Goal: Find contact information: Find contact information

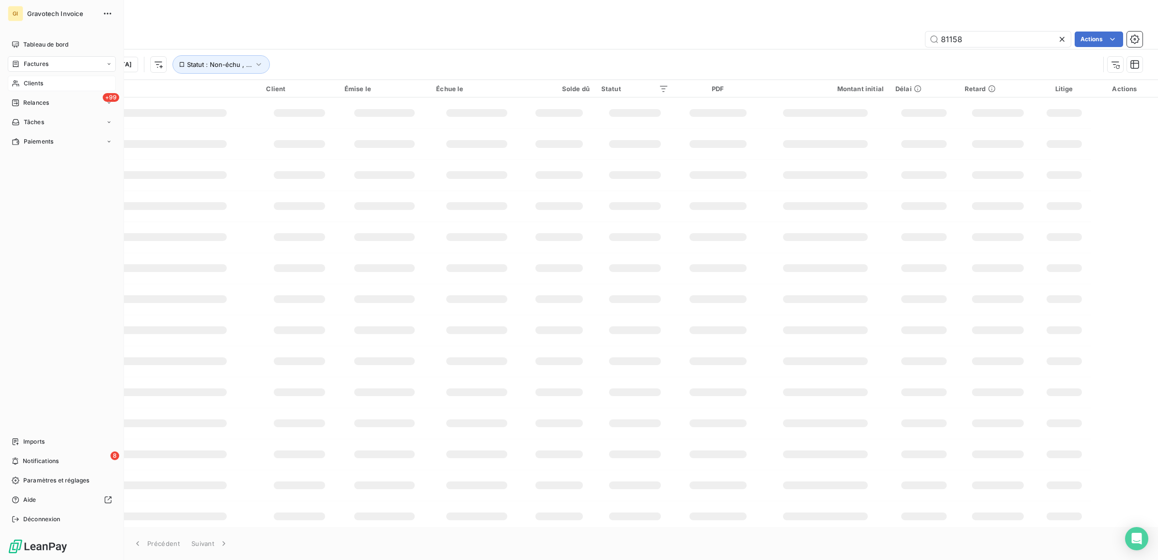
click at [34, 76] on div "Clients" at bounding box center [62, 84] width 108 height 16
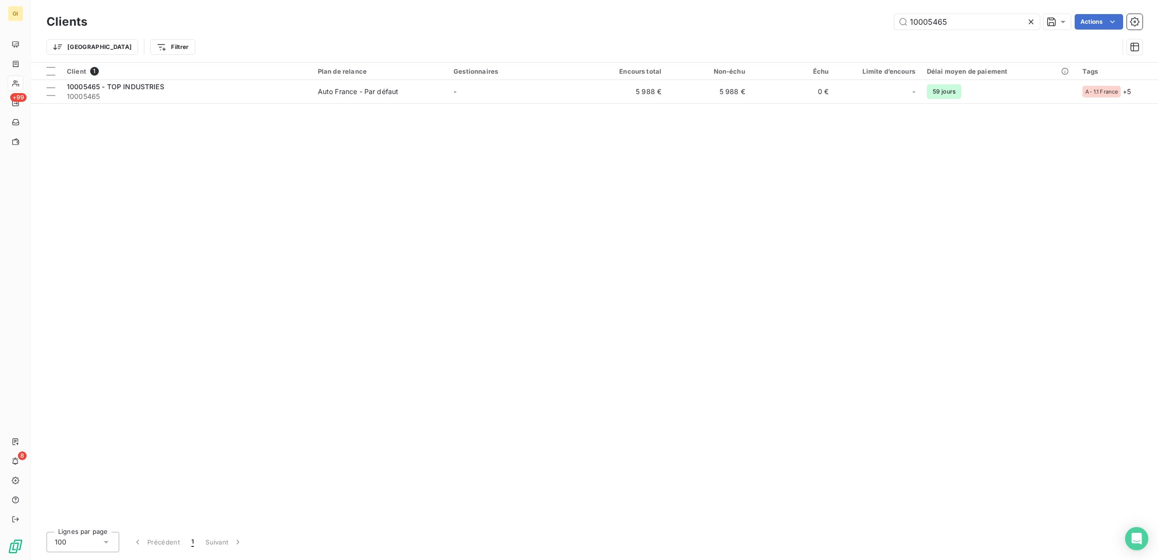
drag, startPoint x: 965, startPoint y: 17, endPoint x: 703, endPoint y: 25, distance: 262.3
click at [706, 25] on div "10005465 Actions" at bounding box center [621, 22] width 1044 height 16
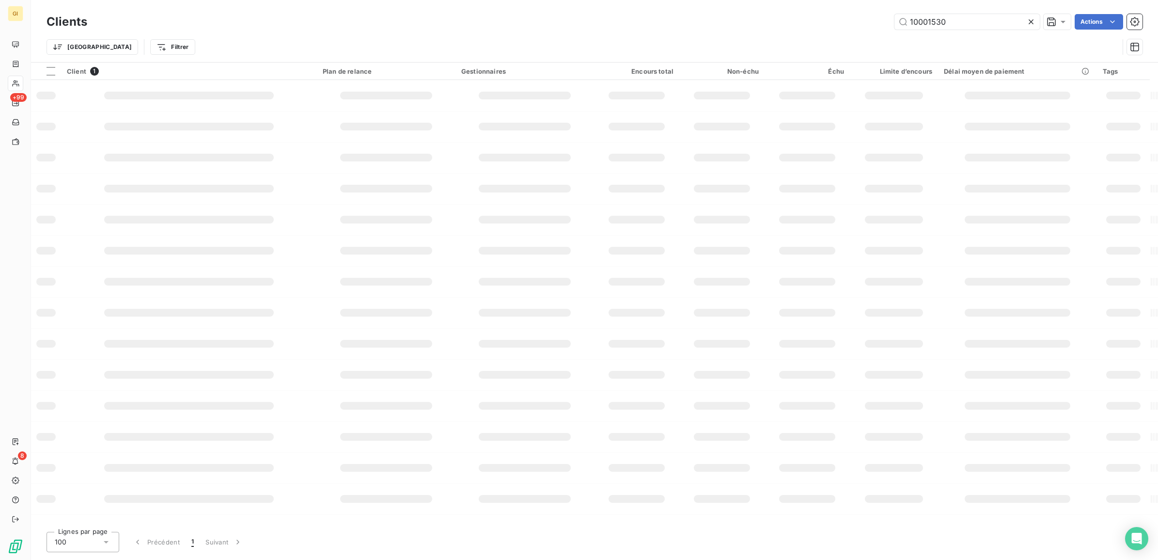
type input "10001530"
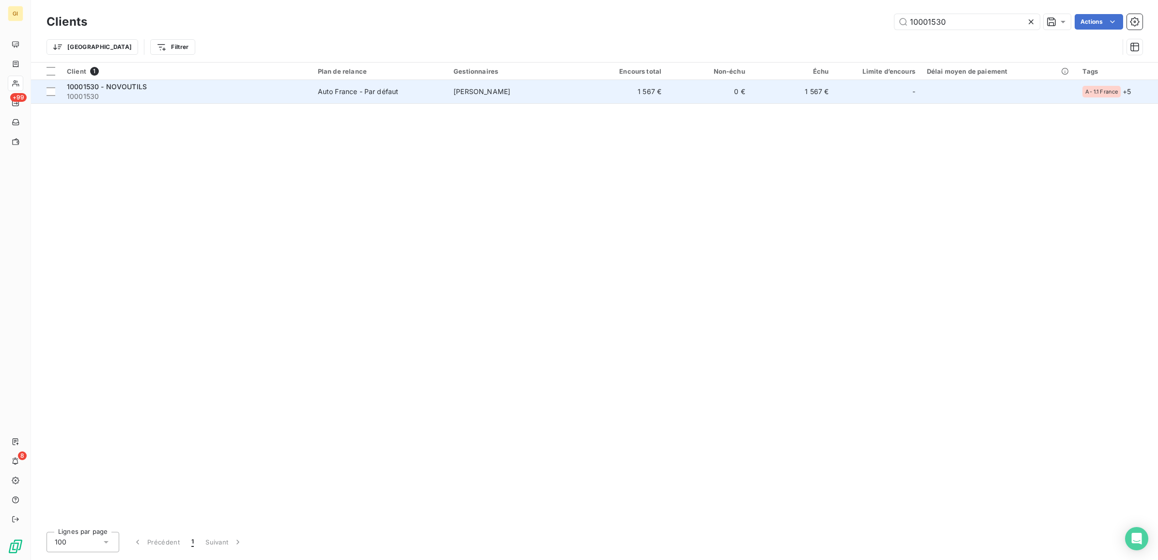
click at [567, 95] on td "[PERSON_NAME]" at bounding box center [516, 91] width 136 height 23
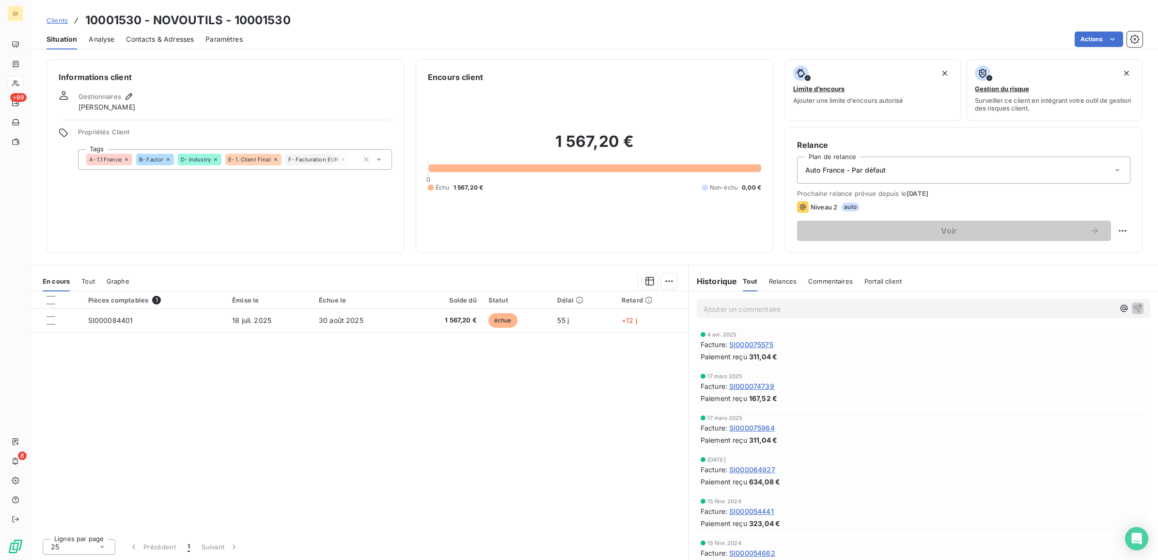
click at [164, 37] on span "Contacts & Adresses" at bounding box center [160, 39] width 68 height 10
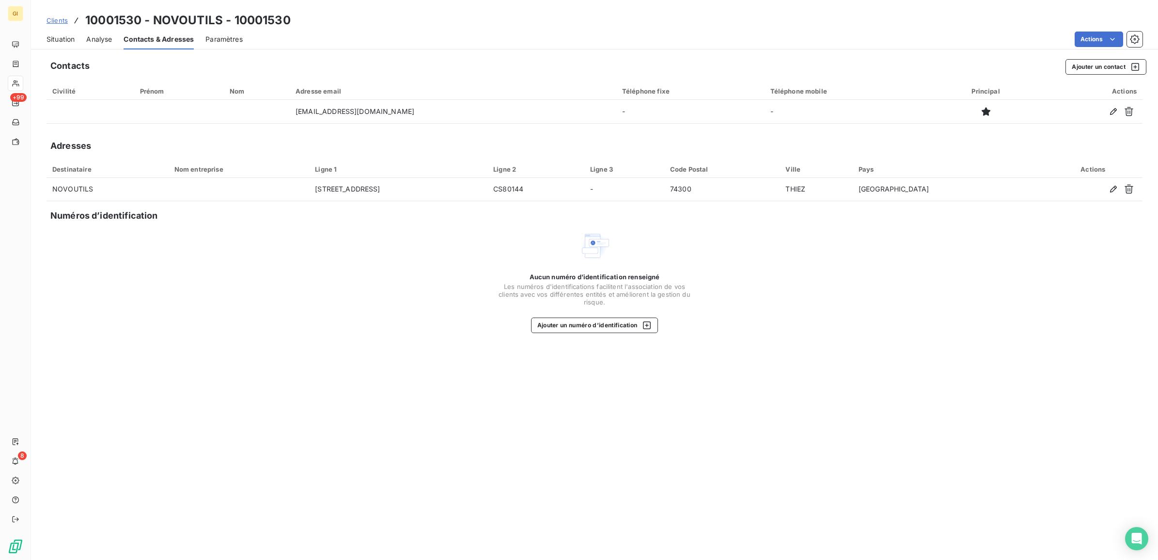
click at [73, 36] on span "Situation" at bounding box center [61, 39] width 28 height 10
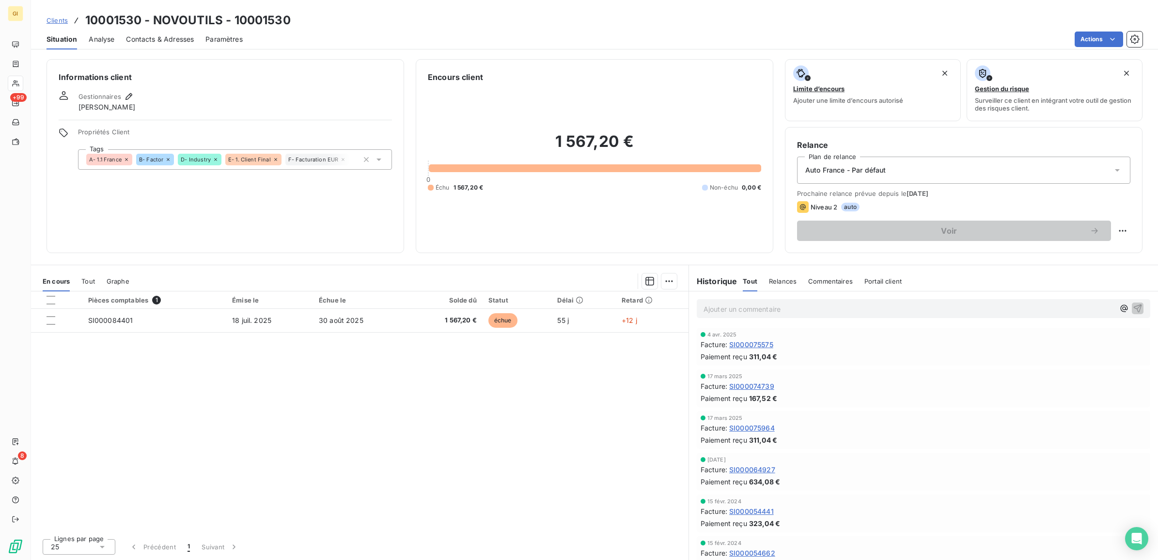
click at [143, 43] on span "Contacts & Adresses" at bounding box center [160, 39] width 68 height 10
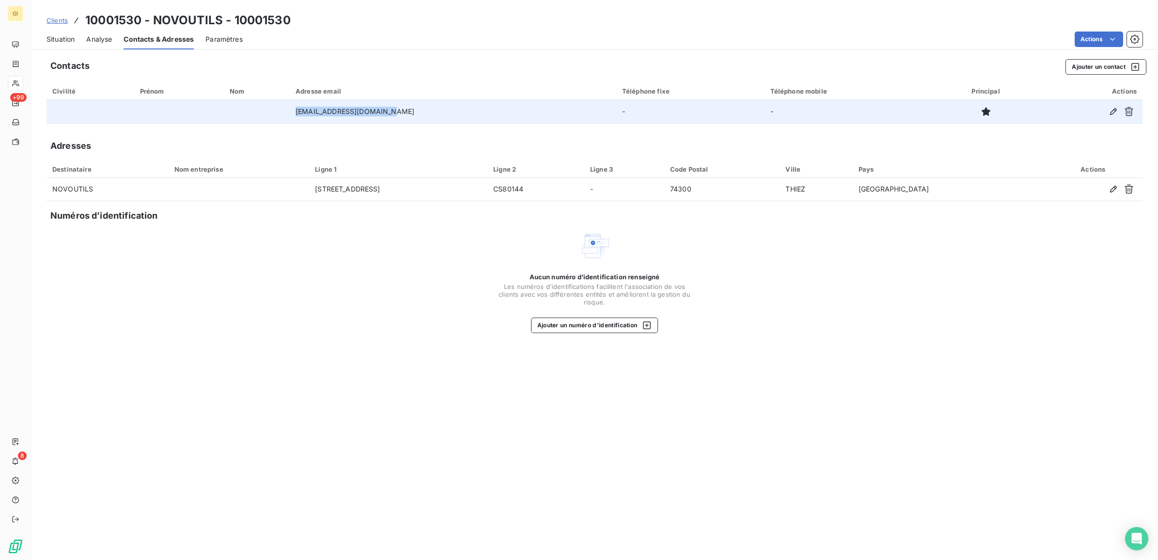
drag, startPoint x: 452, startPoint y: 112, endPoint x: 277, endPoint y: 121, distance: 174.7
click at [283, 118] on tr "[EMAIL_ADDRESS][DOMAIN_NAME] - -" at bounding box center [595, 111] width 1096 height 23
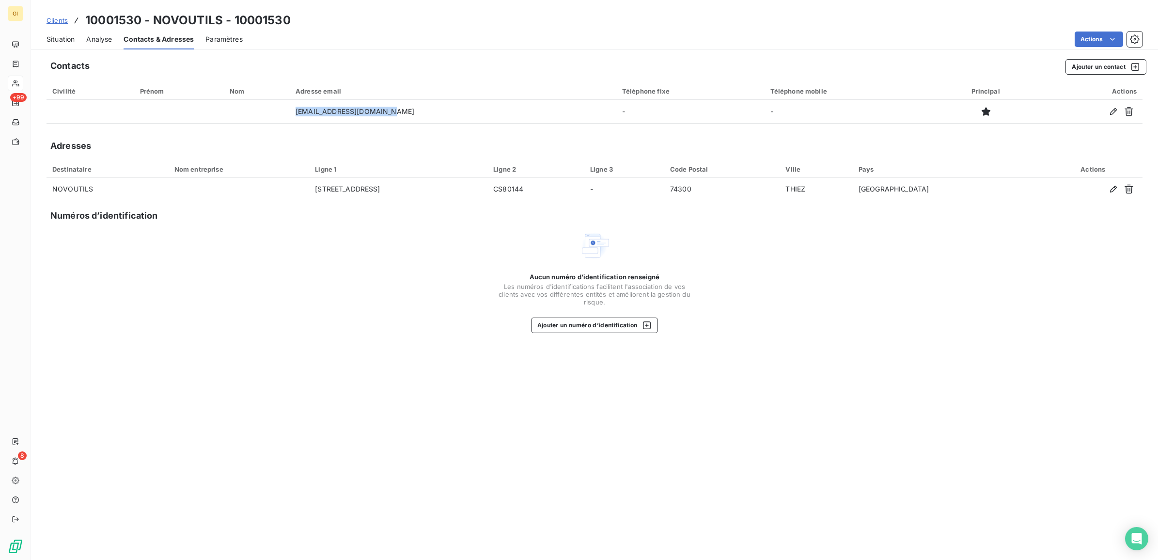
copy tr "[EMAIL_ADDRESS][DOMAIN_NAME]"
click at [61, 39] on span "Situation" at bounding box center [61, 39] width 28 height 10
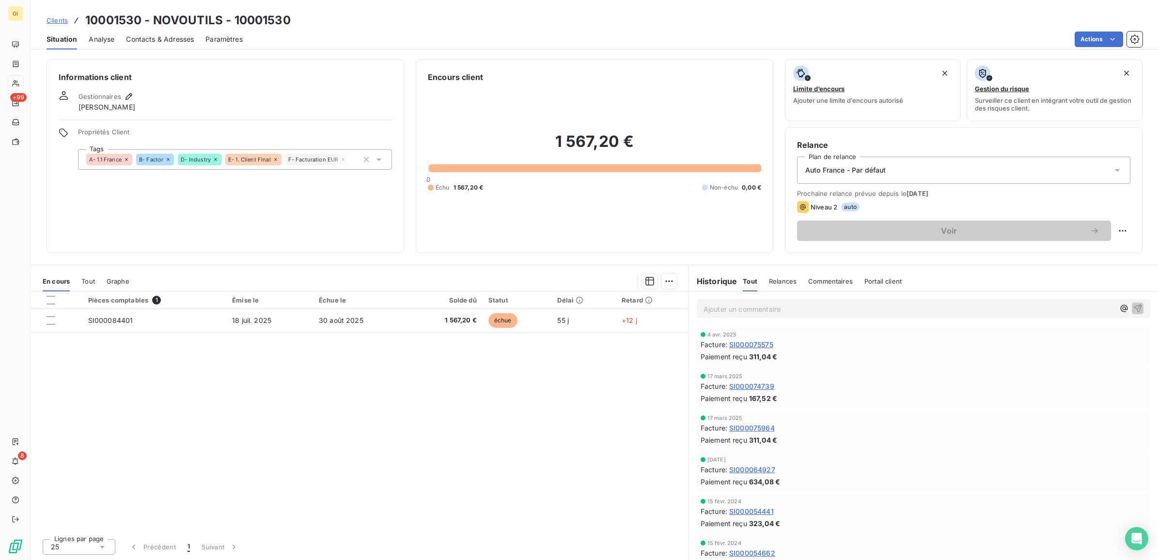
click at [715, 307] on p "Ajouter un commentaire ﻿" at bounding box center [909, 309] width 411 height 12
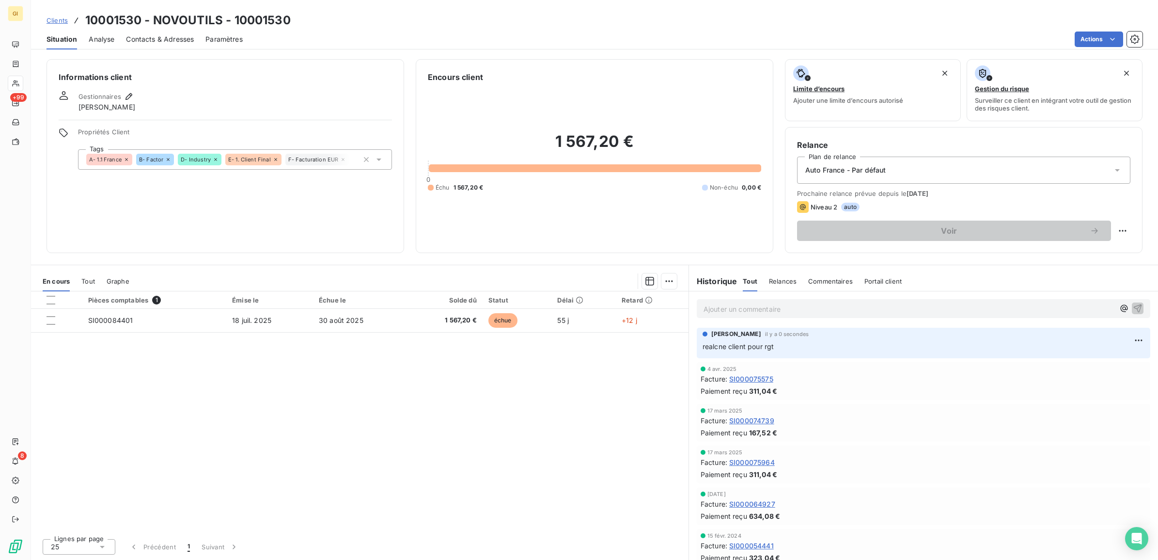
click at [167, 40] on span "Contacts & Adresses" at bounding box center [160, 39] width 68 height 10
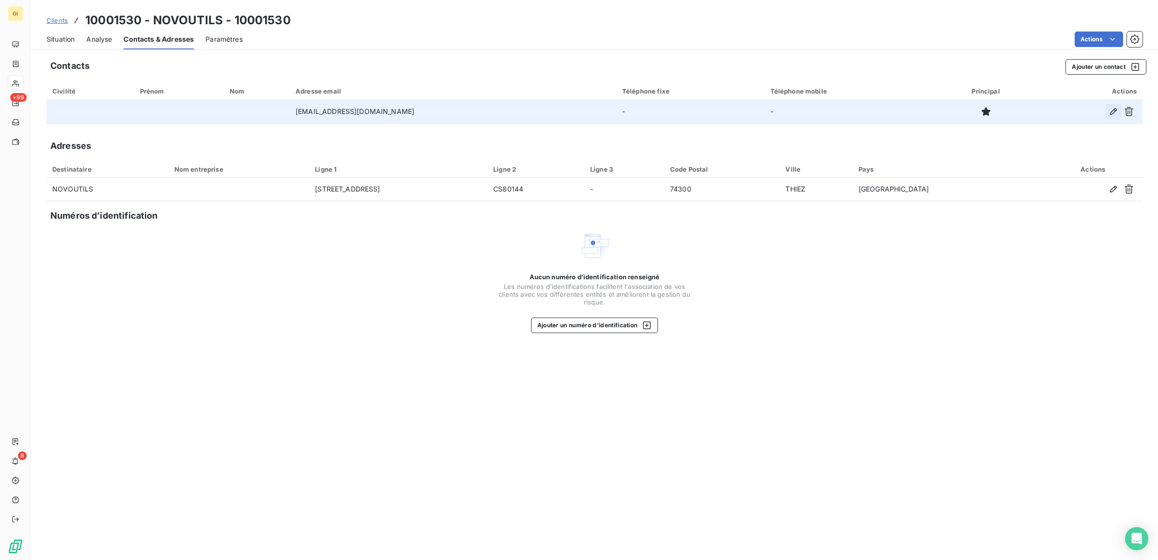
click at [1111, 110] on icon "button" at bounding box center [1114, 112] width 10 height 10
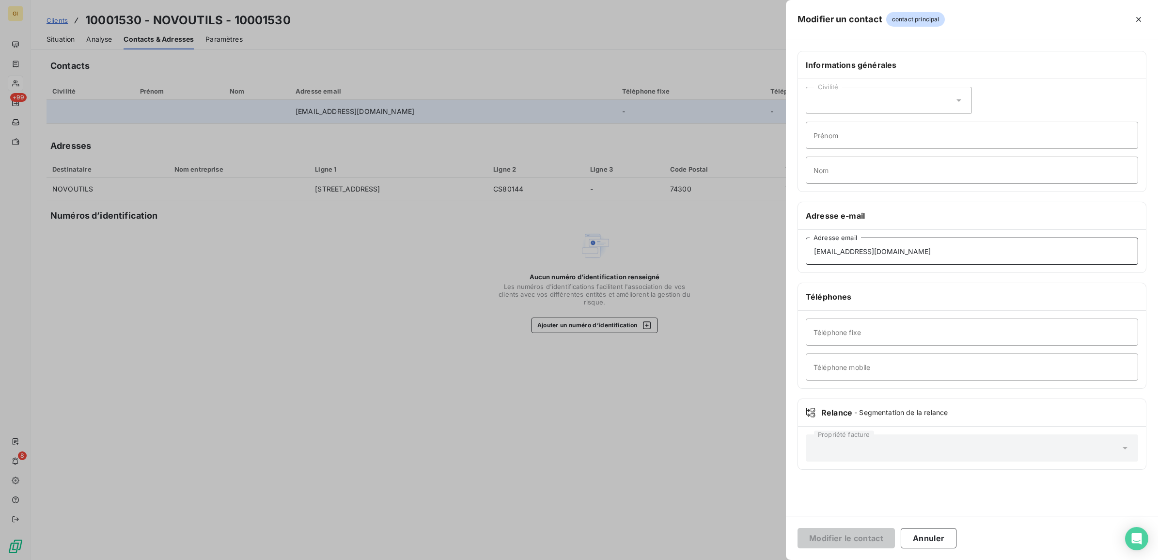
drag, startPoint x: 931, startPoint y: 242, endPoint x: 727, endPoint y: 273, distance: 206.8
click at [727, 559] on div "Modifier un contact contact principal Informations générales Civilité Prénom No…" at bounding box center [579, 560] width 1158 height 0
paste input "[PERSON_NAME]"
type input "[PERSON_NAME][EMAIL_ADDRESS][DOMAIN_NAME]"
click at [863, 541] on button "Modifier le contact" at bounding box center [846, 538] width 97 height 20
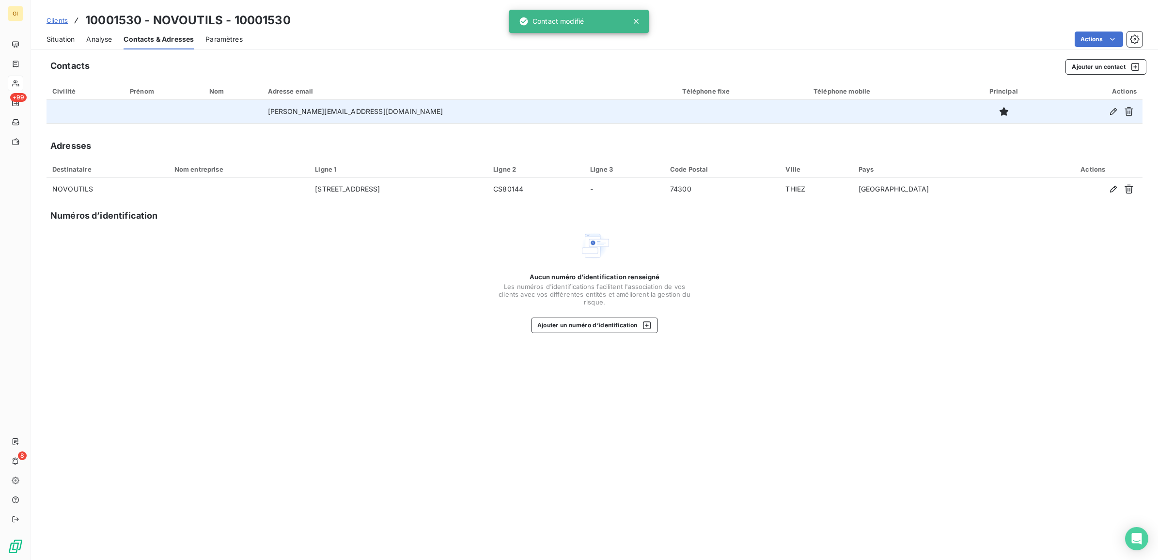
click at [902, 354] on div "Contacts Ajouter un contact Civilité Prénom Nom Adresse email Téléphone fixe Té…" at bounding box center [594, 306] width 1127 height 506
click at [55, 17] on span "Clients" at bounding box center [57, 20] width 21 height 8
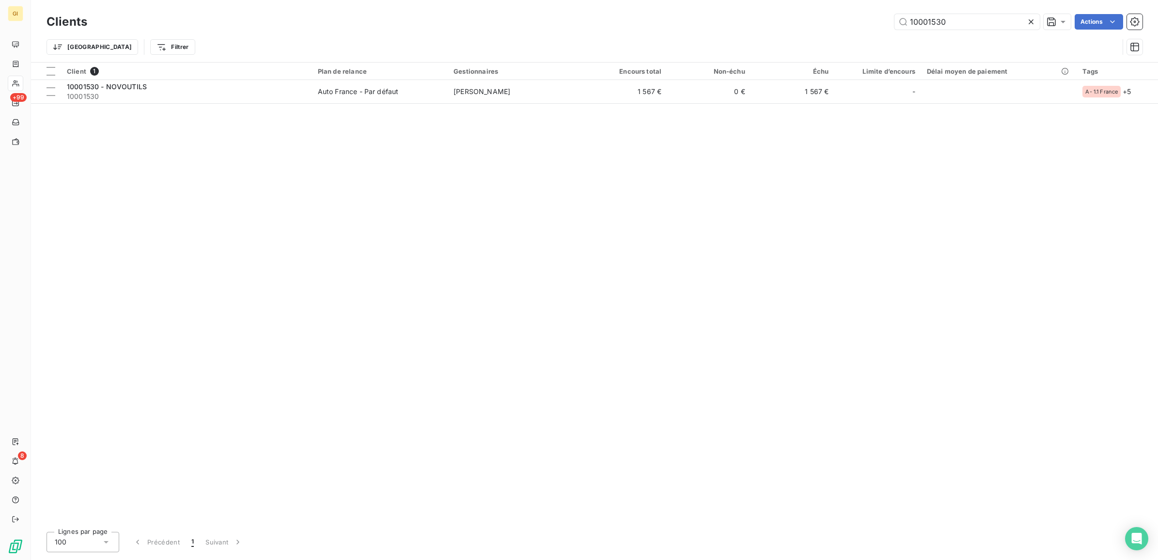
drag, startPoint x: 951, startPoint y: 22, endPoint x: 723, endPoint y: 50, distance: 229.0
click at [737, 49] on div "Clients 10001530 Actions Trier Filtrer" at bounding box center [595, 37] width 1096 height 50
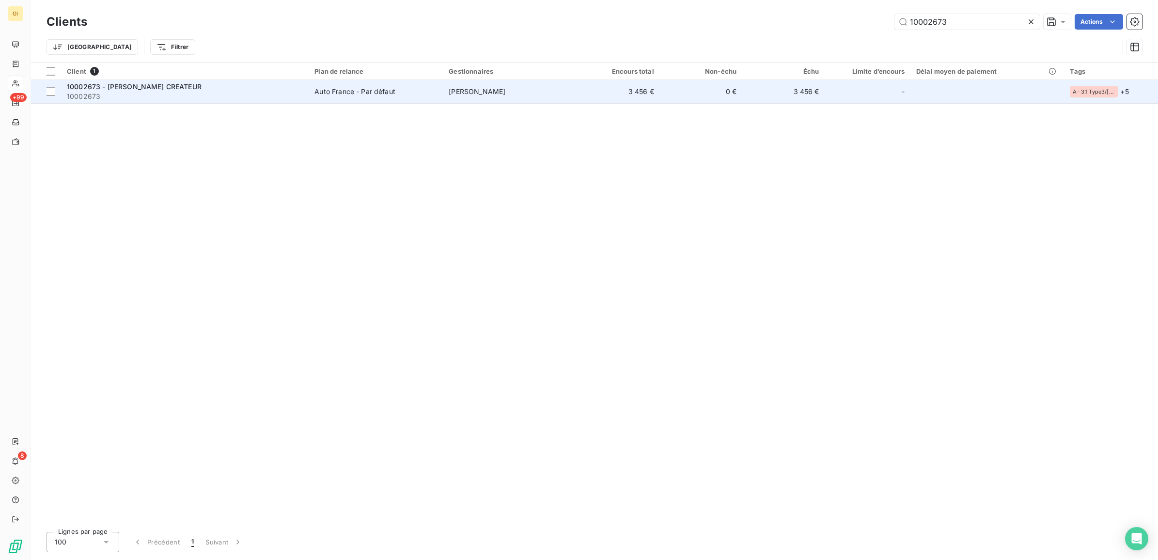
type input "10002673"
click at [242, 94] on span "10002673" at bounding box center [185, 97] width 236 height 10
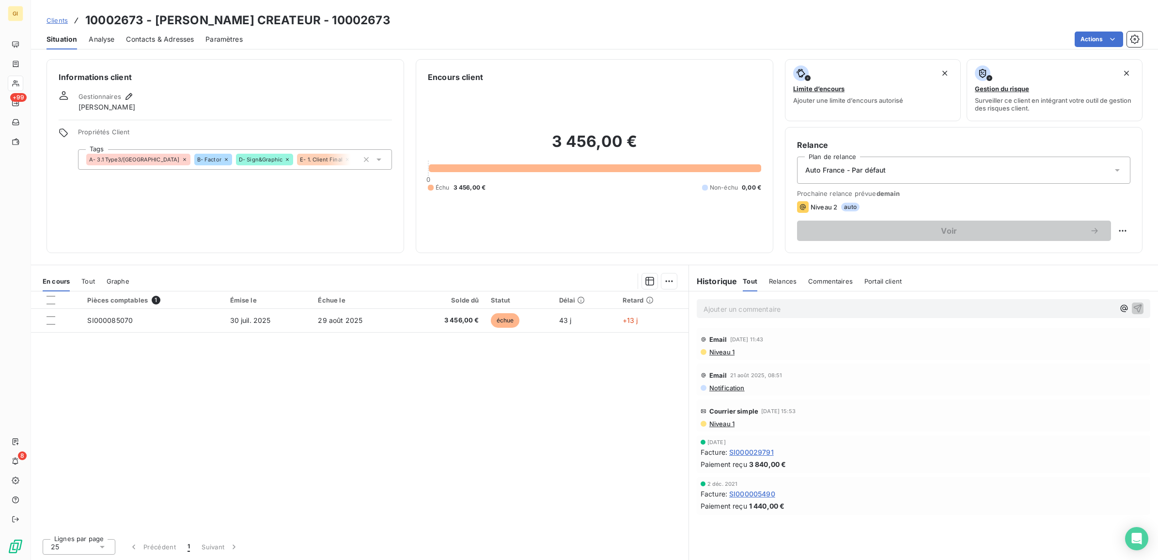
click at [181, 38] on span "Contacts & Adresses" at bounding box center [160, 39] width 68 height 10
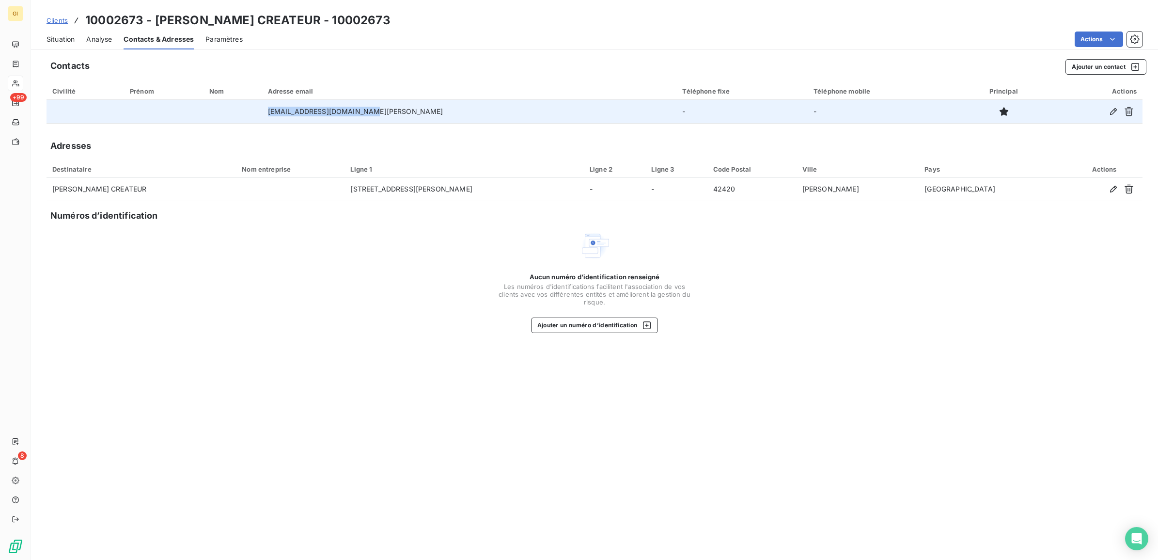
drag, startPoint x: 410, startPoint y: 111, endPoint x: 302, endPoint y: 112, distance: 108.6
click at [302, 112] on tr "[EMAIL_ADDRESS][DOMAIN_NAME][PERSON_NAME] - -" at bounding box center [595, 111] width 1096 height 23
copy tr "[EMAIL_ADDRESS][DOMAIN_NAME][PERSON_NAME]"
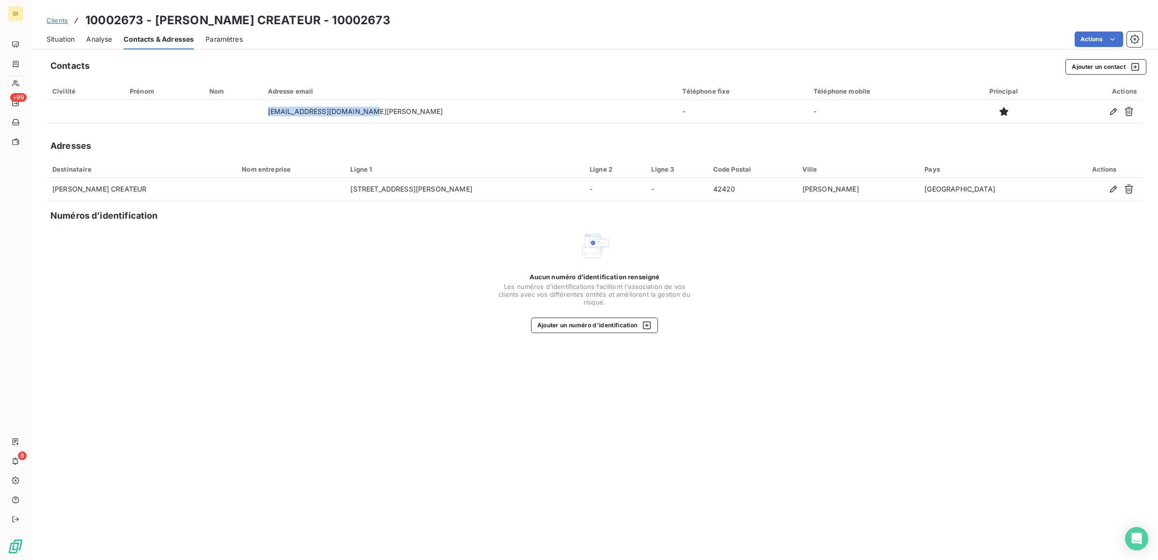
click at [66, 41] on span "Situation" at bounding box center [61, 39] width 28 height 10
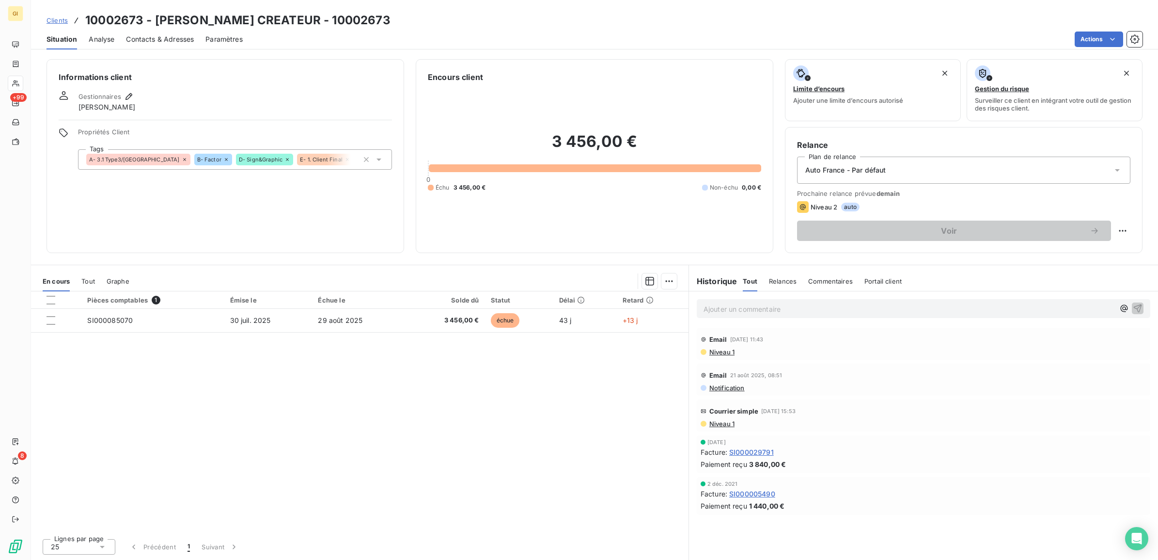
click at [508, 388] on div "Pièces comptables 1 Émise le Échue le Solde dû Statut Délai Retard SI000085070 …" at bounding box center [360, 410] width 658 height 239
click at [725, 314] on p "Ajouter un commentaire ﻿" at bounding box center [909, 309] width 411 height 12
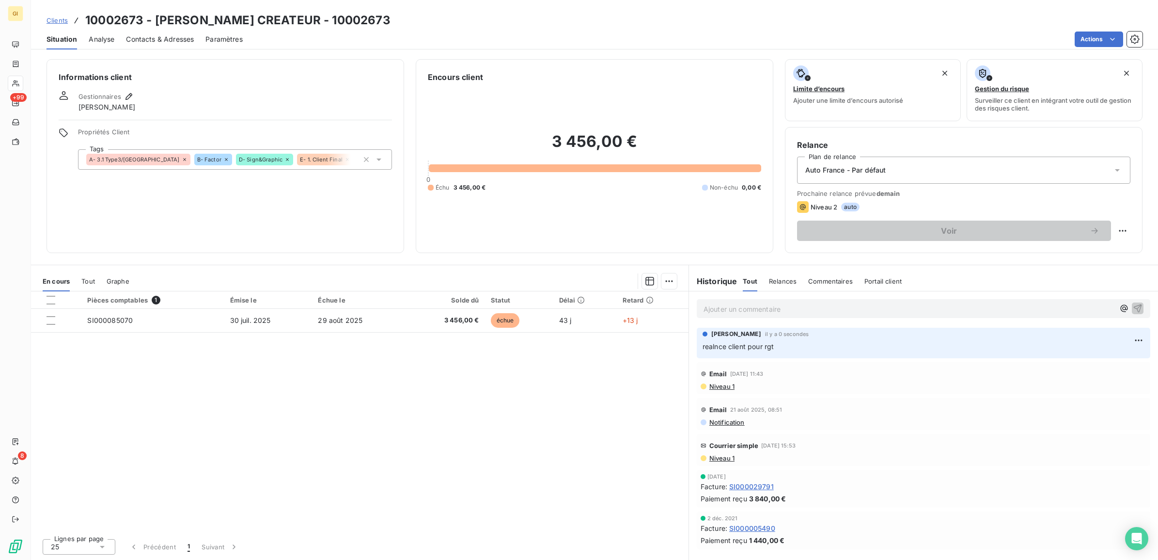
click at [396, 468] on div "Pièces comptables 1 Émise le Échue le Solde dû Statut Délai Retard SI000085070 …" at bounding box center [360, 410] width 658 height 239
click at [57, 18] on span "Clients" at bounding box center [57, 20] width 21 height 8
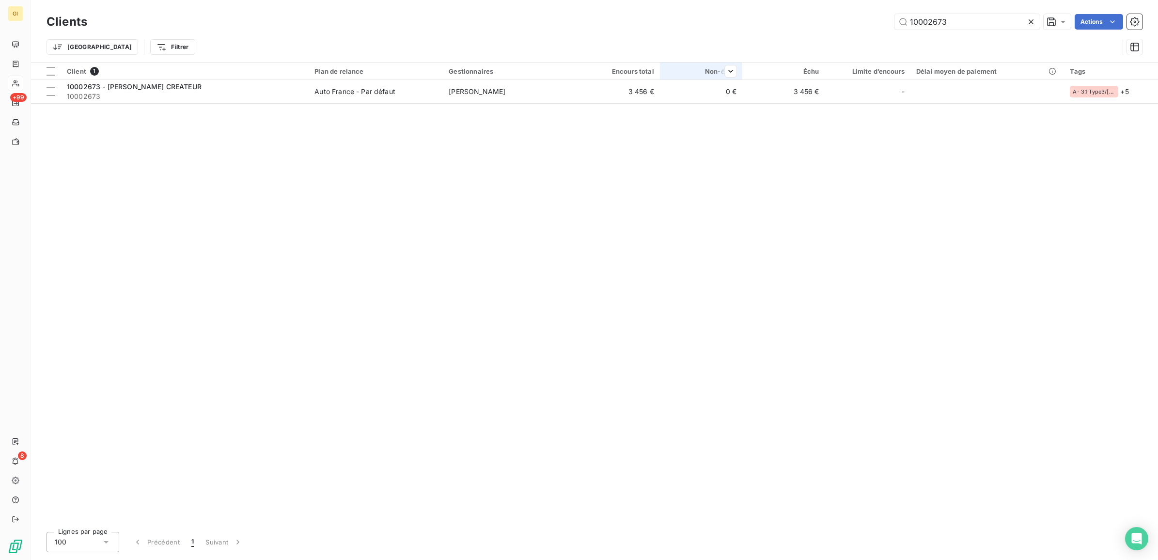
drag, startPoint x: 953, startPoint y: 22, endPoint x: 703, endPoint y: 68, distance: 254.3
click at [704, 63] on div "Clients 10002673 Actions Trier Filtrer Client 1 Plan de relance Gestionnaires E…" at bounding box center [594, 280] width 1127 height 560
type input "10002674"
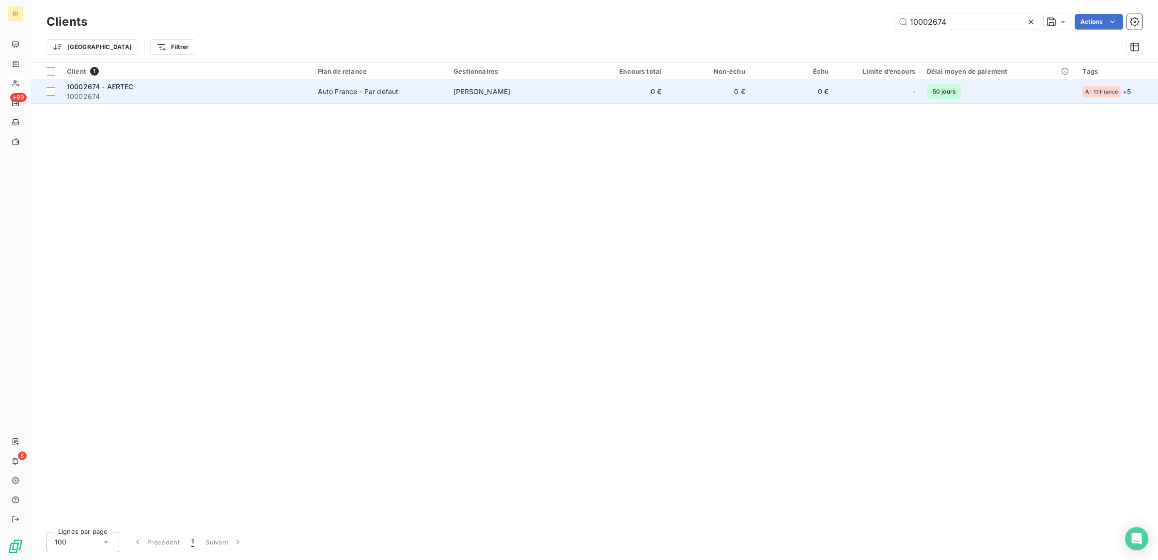
click at [236, 93] on span "10002674" at bounding box center [186, 97] width 239 height 10
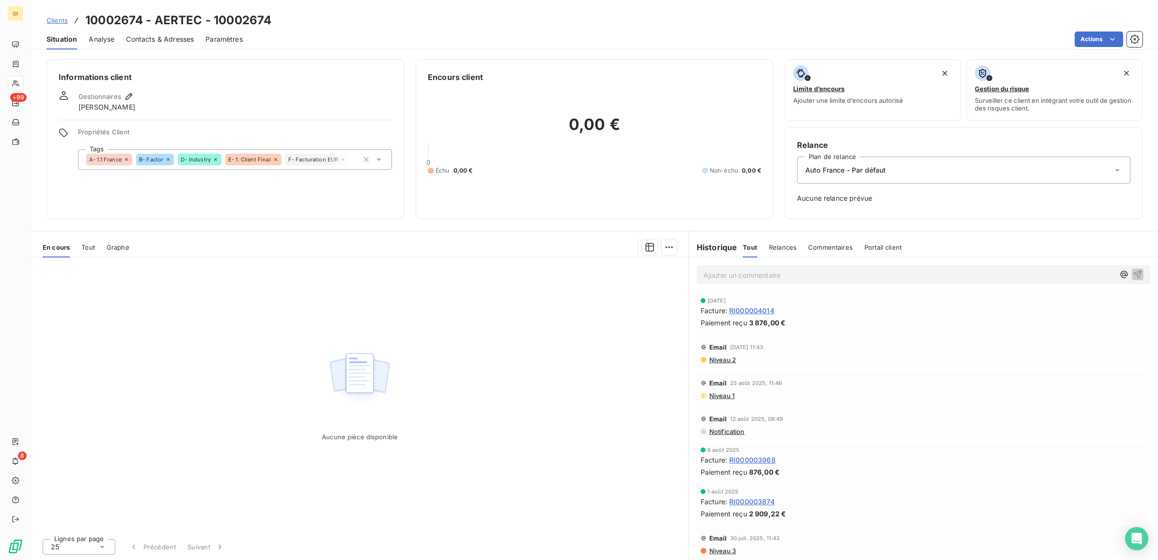
click at [59, 18] on span "Clients" at bounding box center [57, 20] width 21 height 8
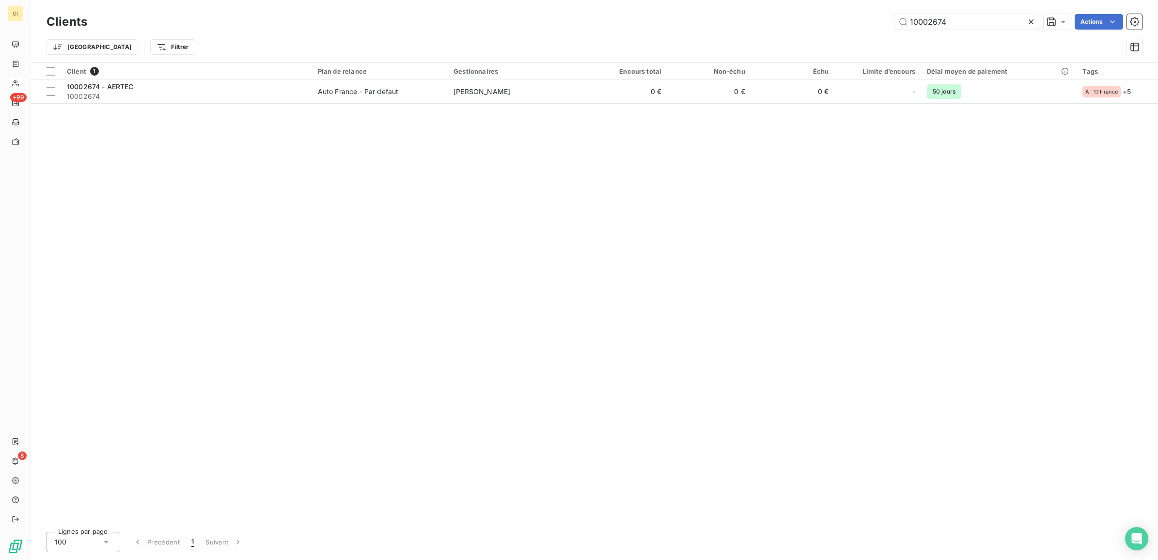
drag, startPoint x: 962, startPoint y: 20, endPoint x: 720, endPoint y: 44, distance: 242.9
click at [724, 42] on div "Clients 10002674 Actions Trier Filtrer" at bounding box center [595, 37] width 1096 height 50
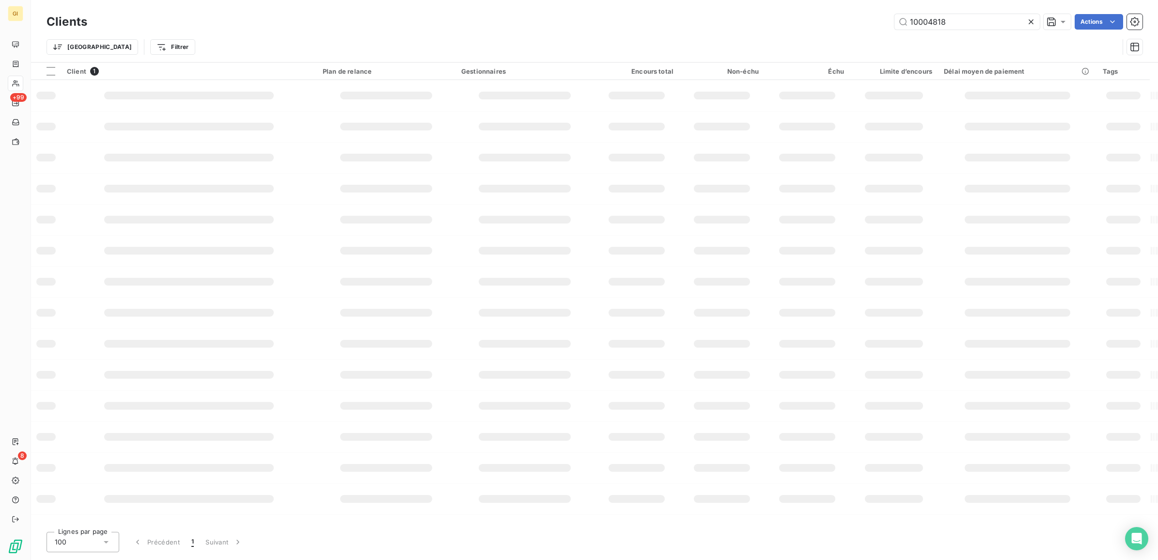
type input "10004818"
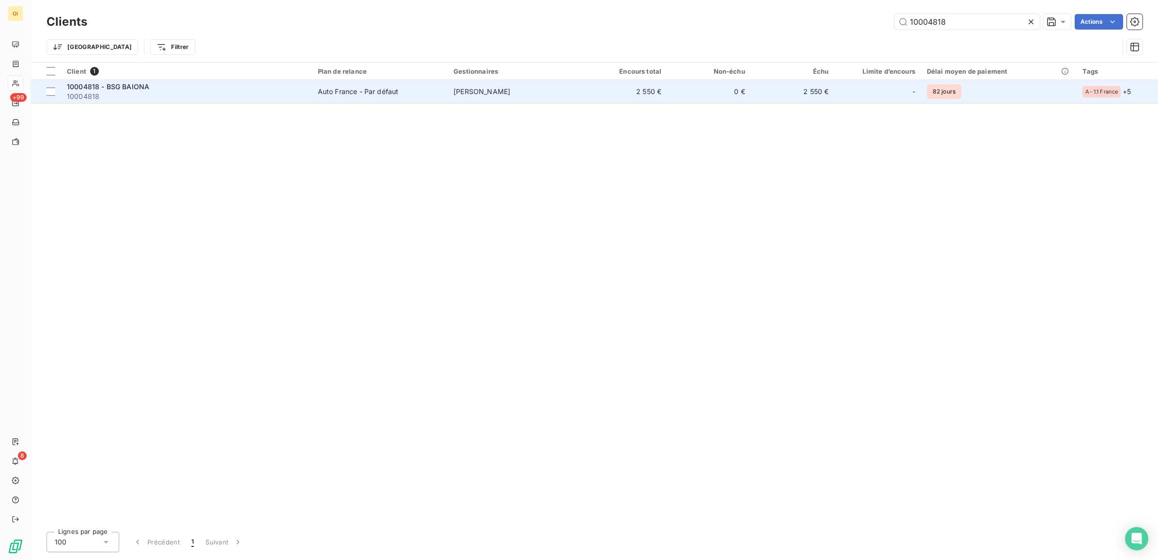
click at [253, 88] on div "10004818 - BSG BAIONA" at bounding box center [186, 87] width 239 height 10
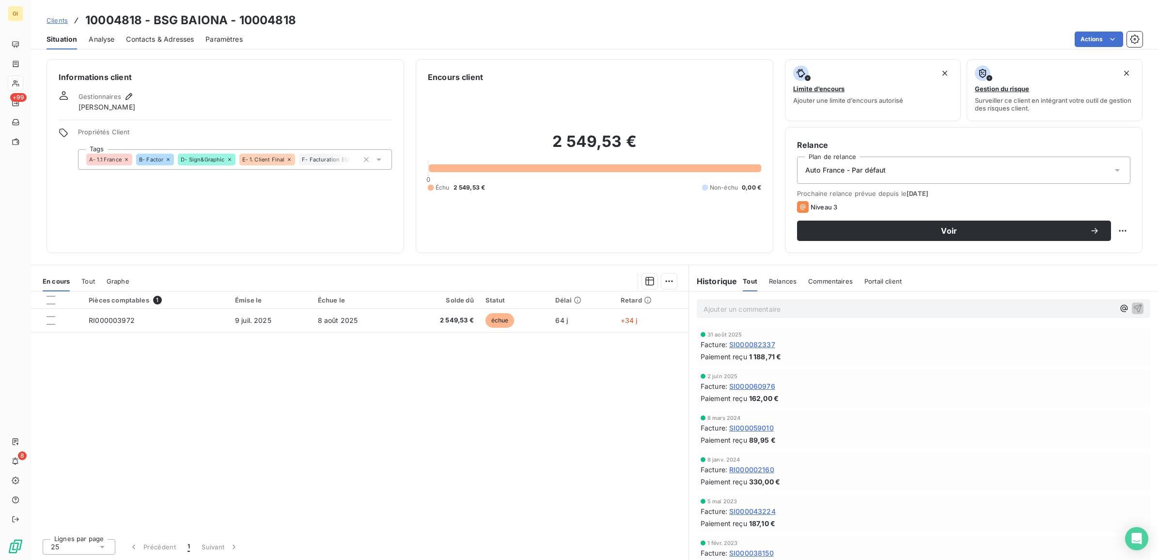
click at [149, 38] on span "Contacts & Adresses" at bounding box center [160, 39] width 68 height 10
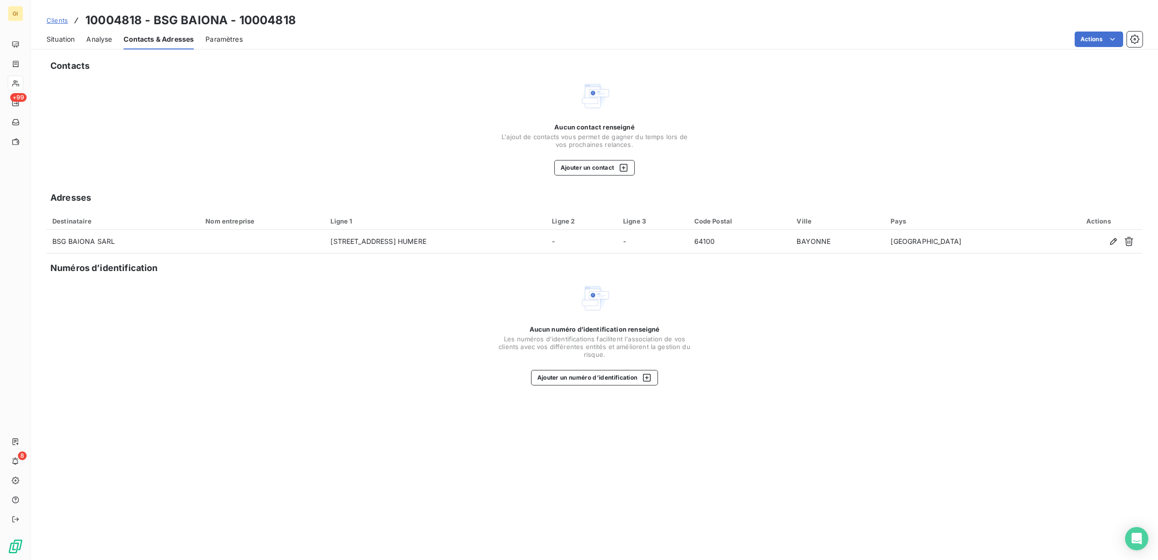
click at [56, 36] on span "Situation" at bounding box center [61, 39] width 28 height 10
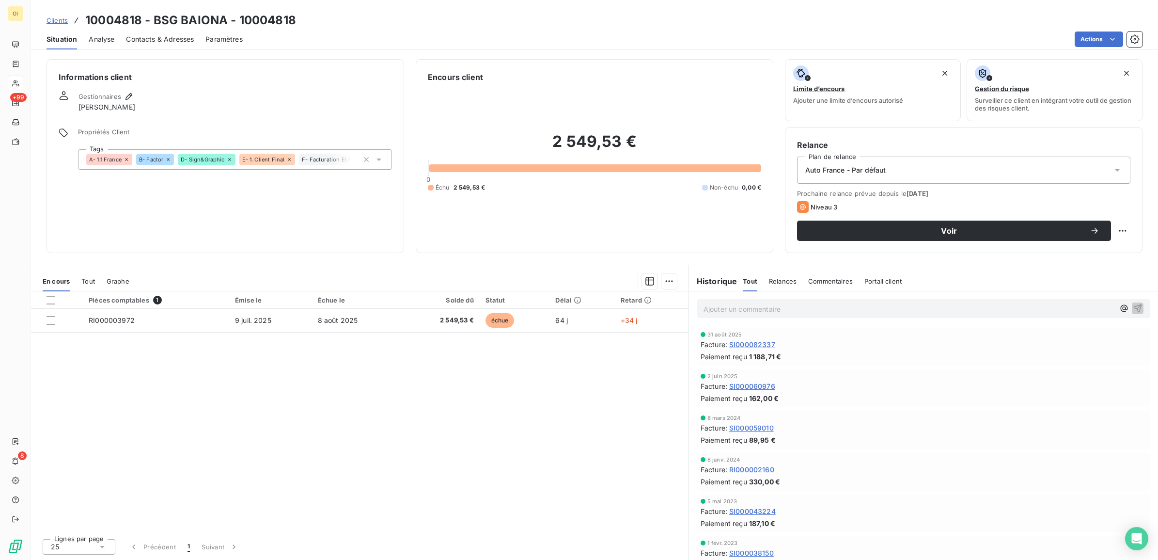
click at [146, 36] on span "Contacts & Adresses" at bounding box center [160, 39] width 68 height 10
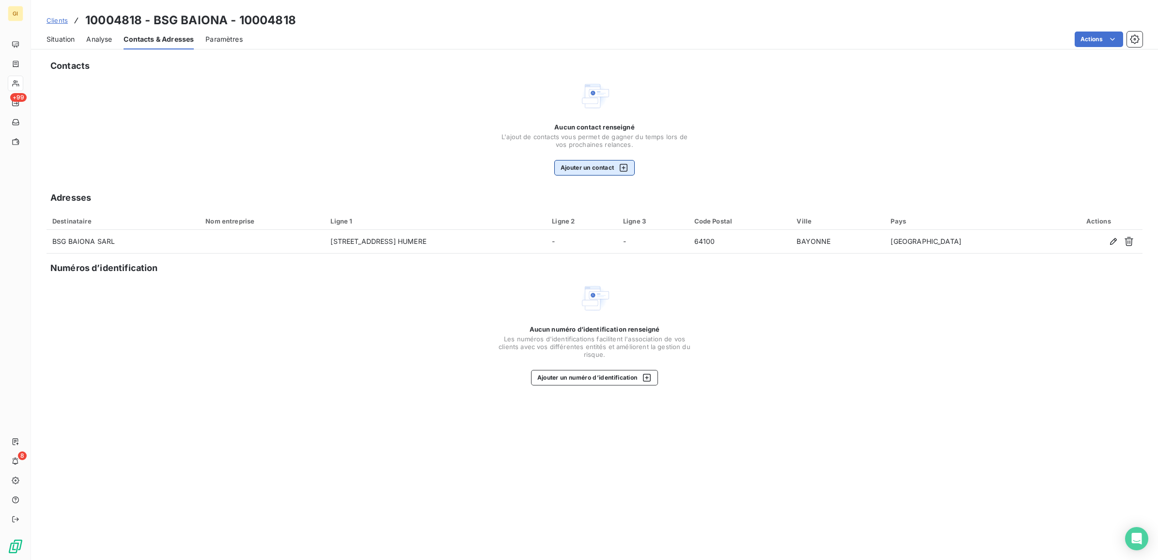
click at [556, 170] on button "Ajouter un contact" at bounding box center [594, 168] width 81 height 16
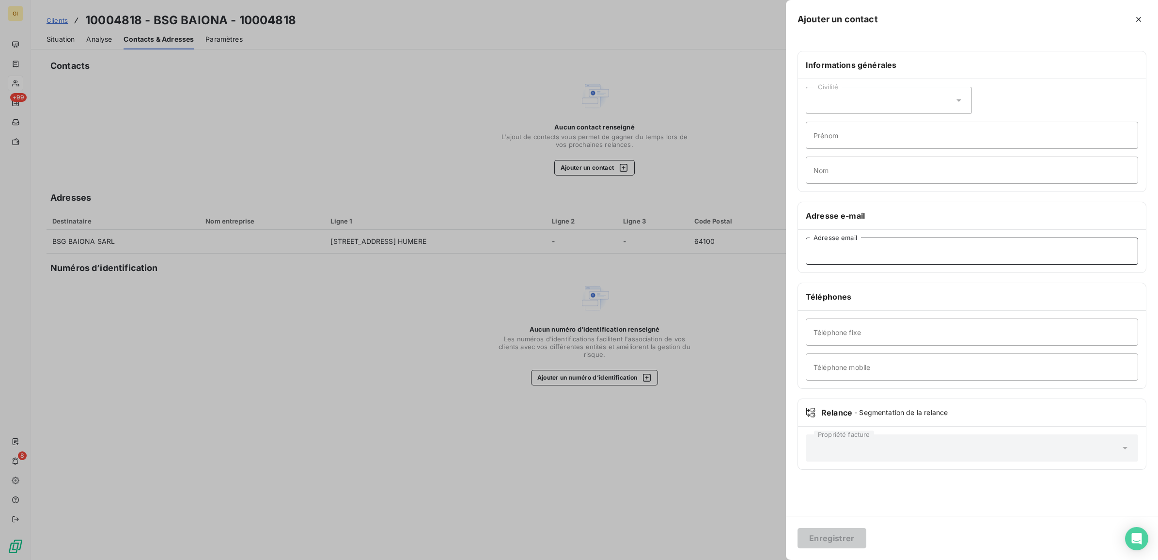
click at [868, 257] on input "Adresse email" at bounding box center [972, 250] width 332 height 27
paste input "[PERSON_NAME][EMAIL_ADDRESS][DOMAIN_NAME]"
type input "[PERSON_NAME][EMAIL_ADDRESS][DOMAIN_NAME]"
click at [822, 534] on button "Enregistrer" at bounding box center [832, 538] width 69 height 20
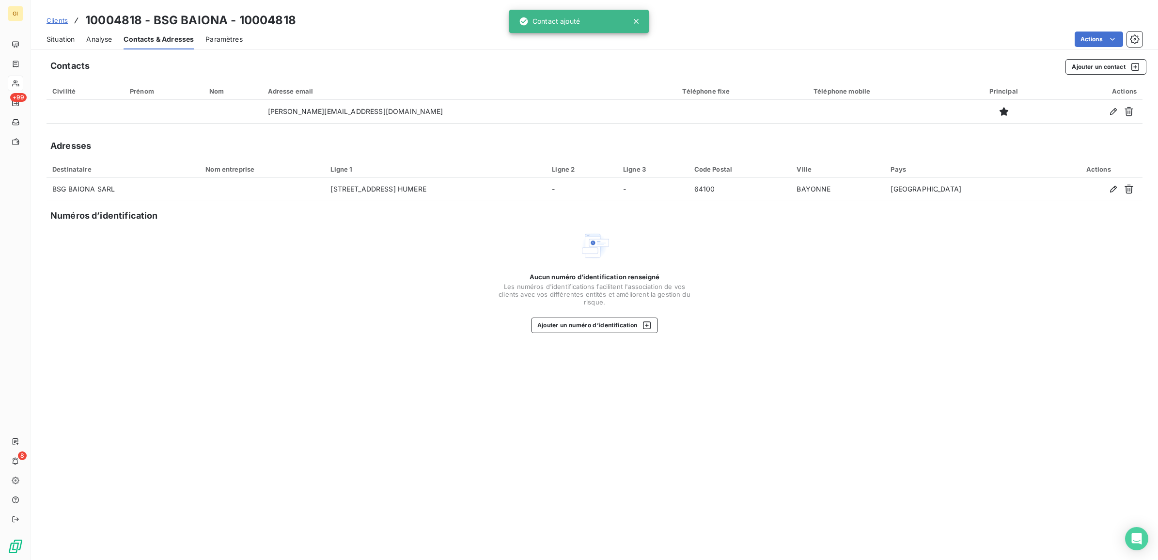
click at [63, 36] on span "Situation" at bounding box center [61, 39] width 28 height 10
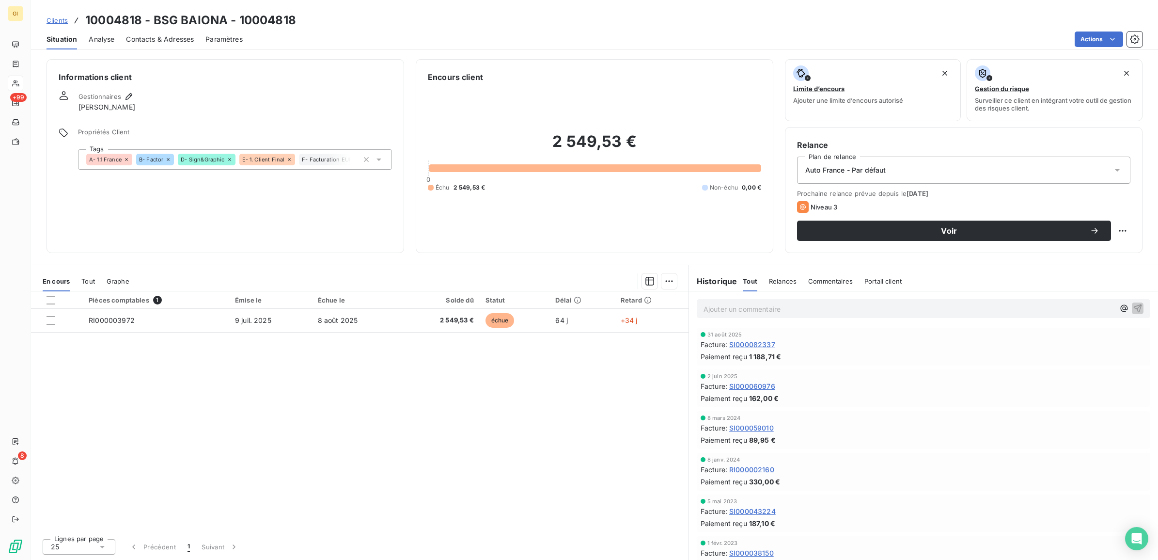
click at [725, 312] on p "Ajouter un commentaire ﻿" at bounding box center [909, 309] width 411 height 12
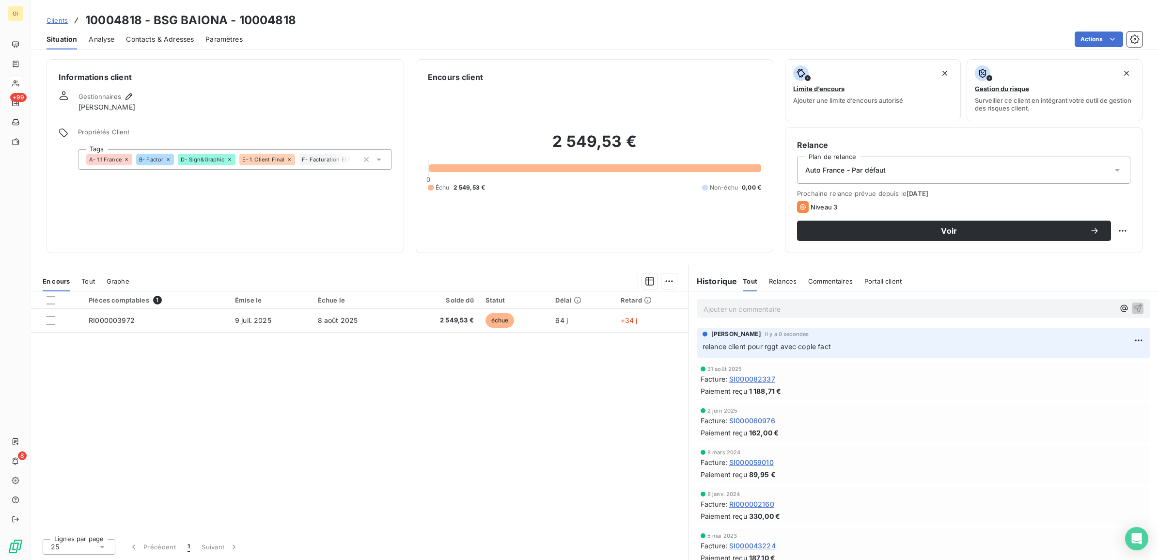
click at [58, 18] on span "Clients" at bounding box center [57, 20] width 21 height 8
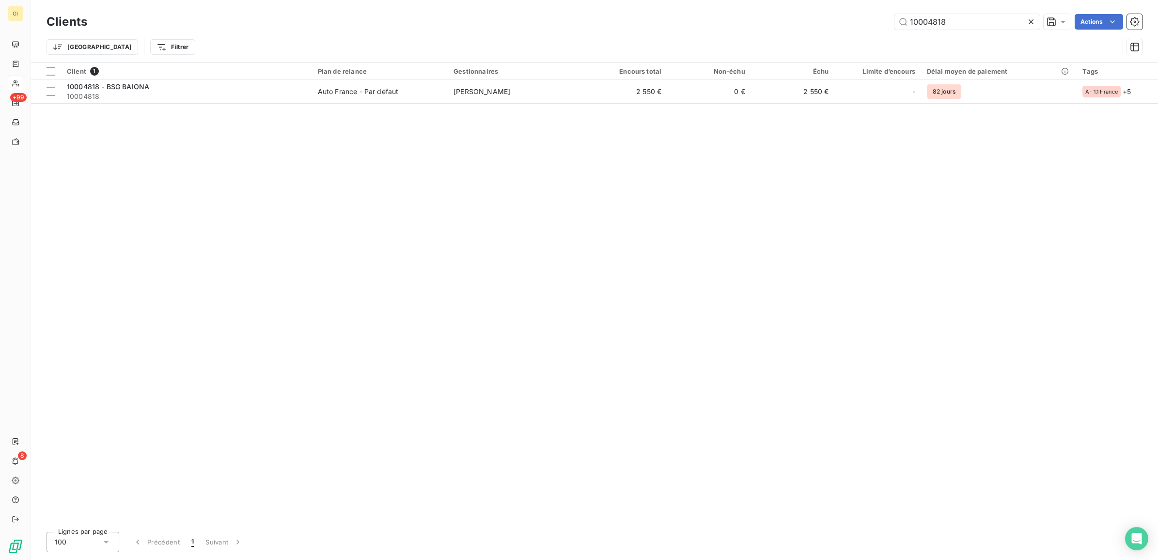
drag, startPoint x: 947, startPoint y: 21, endPoint x: 727, endPoint y: 33, distance: 220.8
click at [727, 33] on div "Clients 10004818 Actions Trier Filtrer" at bounding box center [595, 37] width 1096 height 50
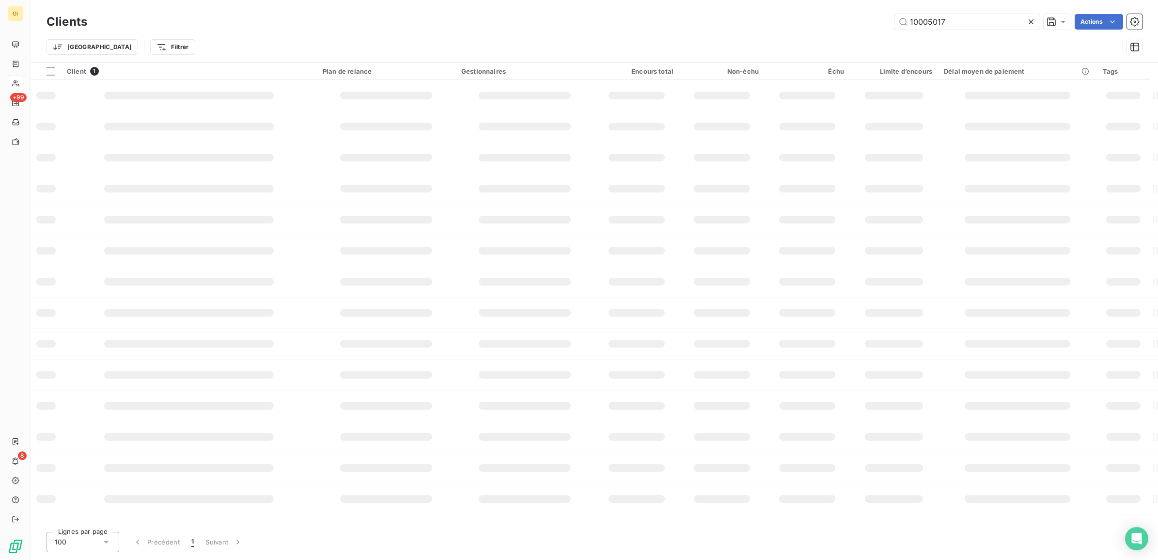
type input "10005017"
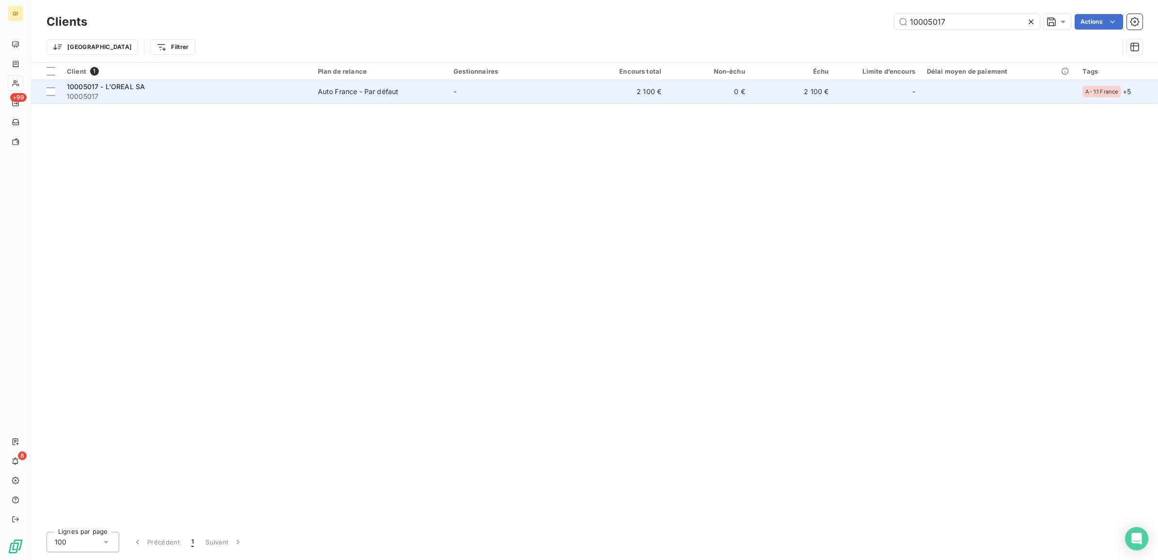
click at [333, 85] on td "Auto France - Par défaut" at bounding box center [380, 91] width 136 height 23
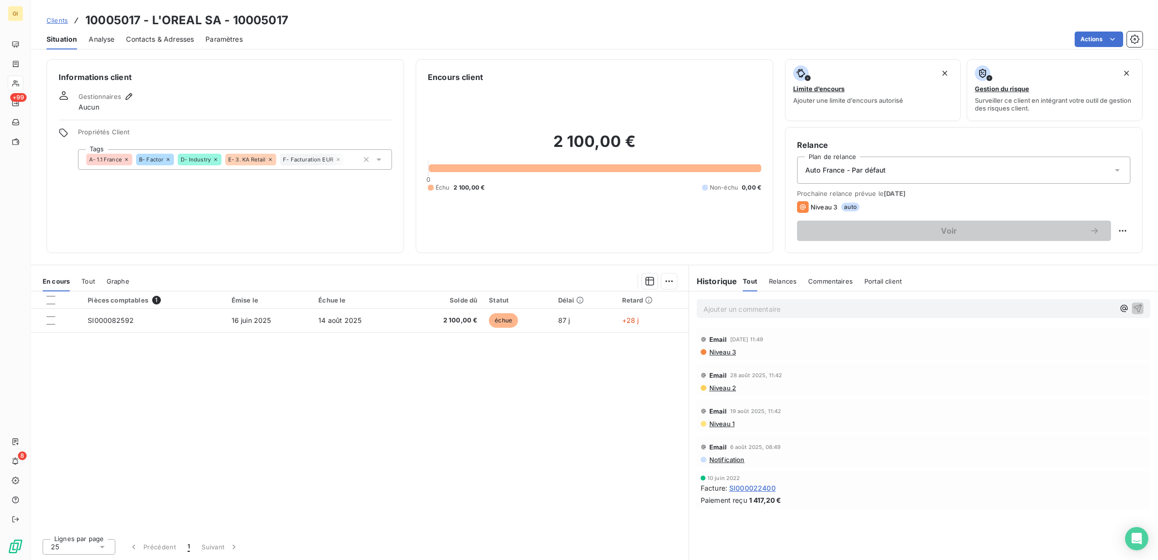
click at [148, 37] on span "Contacts & Adresses" at bounding box center [160, 39] width 68 height 10
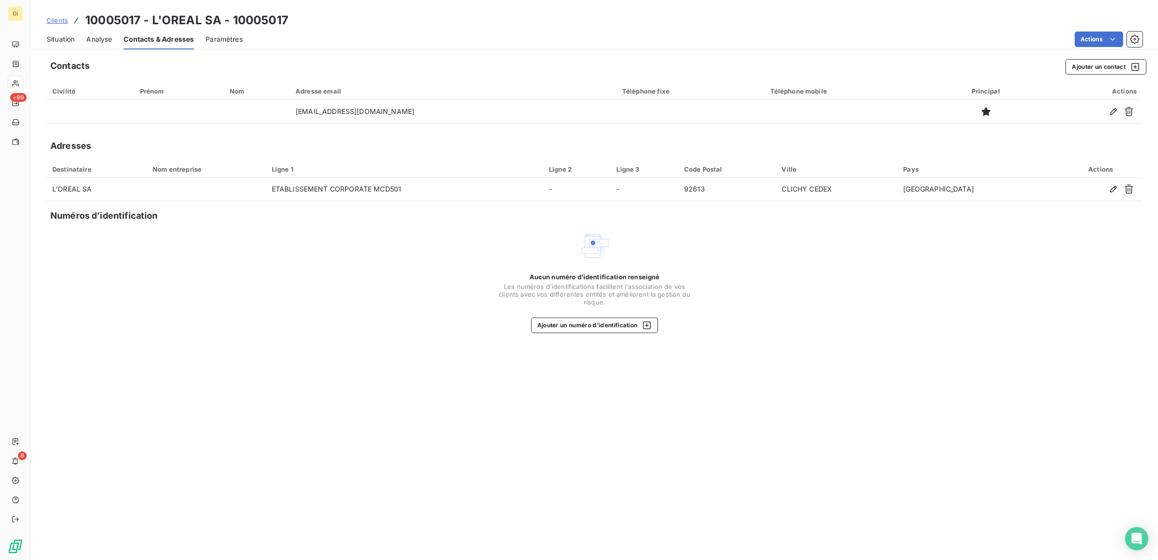
drag, startPoint x: 437, startPoint y: 109, endPoint x: 262, endPoint y: 136, distance: 177.0
click at [262, 136] on div "Contacts Ajouter un contact Civilité Prénom Nom Adresse email Téléphone fixe Té…" at bounding box center [594, 306] width 1127 height 506
click at [372, 332] on div "Aucun numéro d’identification renseigné Les numéros d'identifications faciliten…" at bounding box center [595, 281] width 1096 height 103
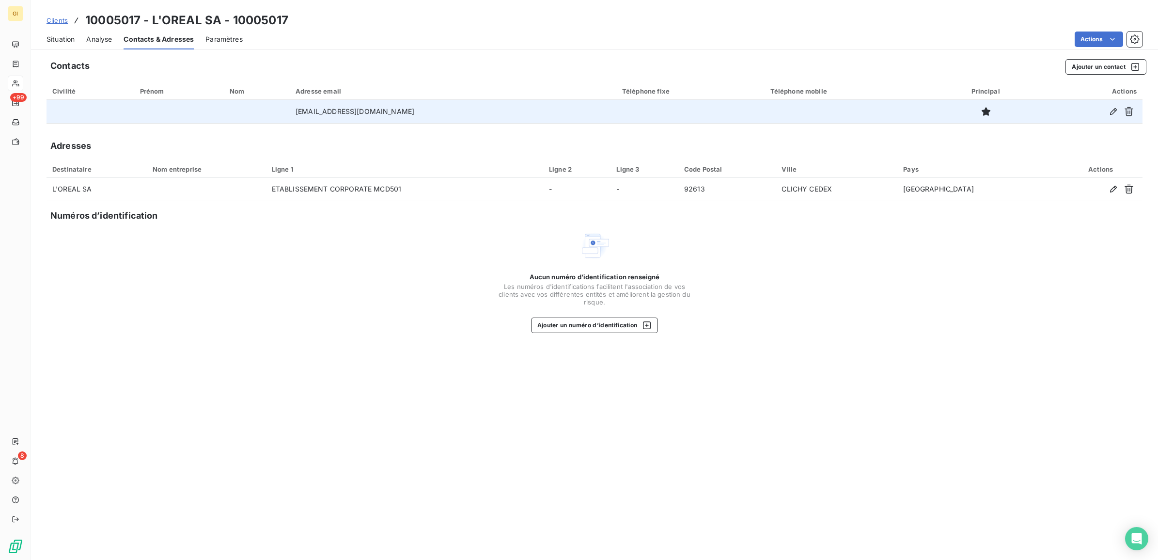
drag, startPoint x: 443, startPoint y: 108, endPoint x: 262, endPoint y: 117, distance: 181.5
click at [262, 117] on tr "[EMAIL_ADDRESS][DOMAIN_NAME]" at bounding box center [595, 111] width 1096 height 23
copy tr "[EMAIL_ADDRESS][DOMAIN_NAME]"
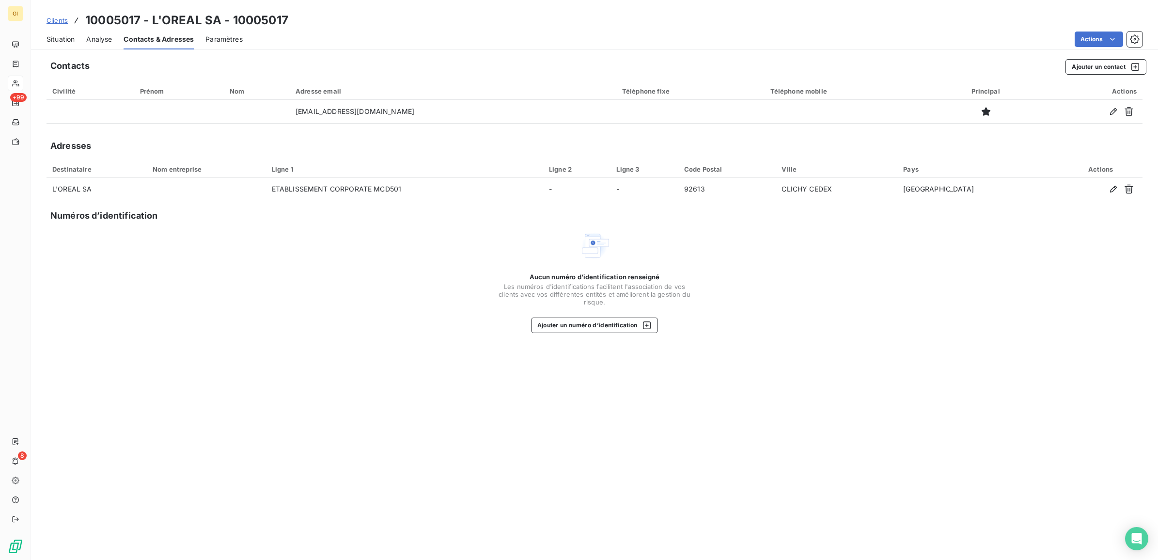
click at [286, 420] on div "Contacts Ajouter un contact Civilité Prénom Nom Adresse email Téléphone fixe Té…" at bounding box center [594, 306] width 1127 height 506
click at [58, 32] on div "Situation" at bounding box center [61, 39] width 28 height 20
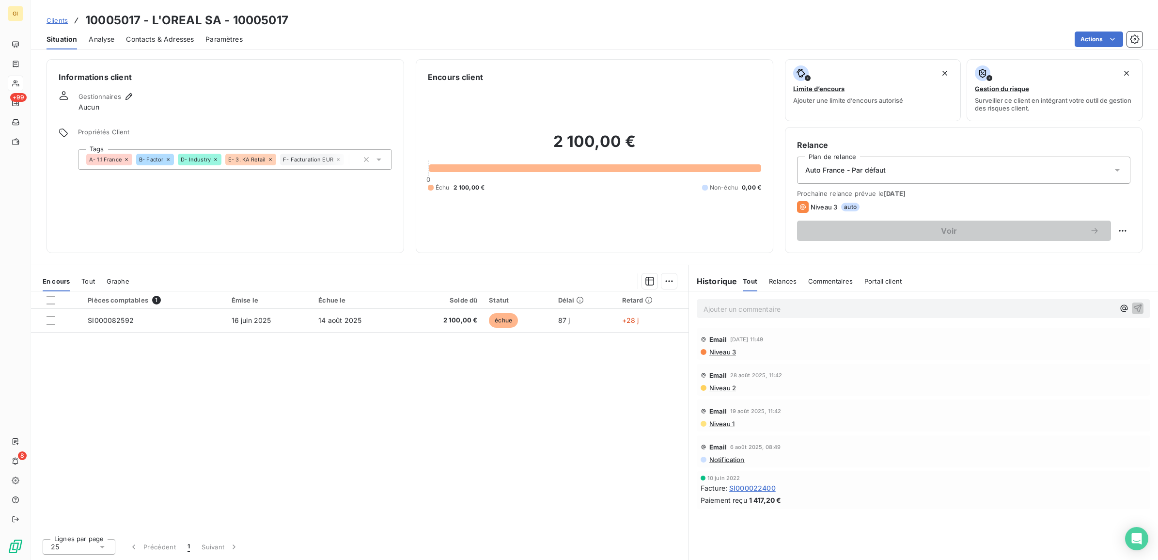
click at [248, 412] on div "Pièces comptables 1 Émise le Échue le Solde dû Statut Délai Retard SI000082592 …" at bounding box center [360, 410] width 658 height 239
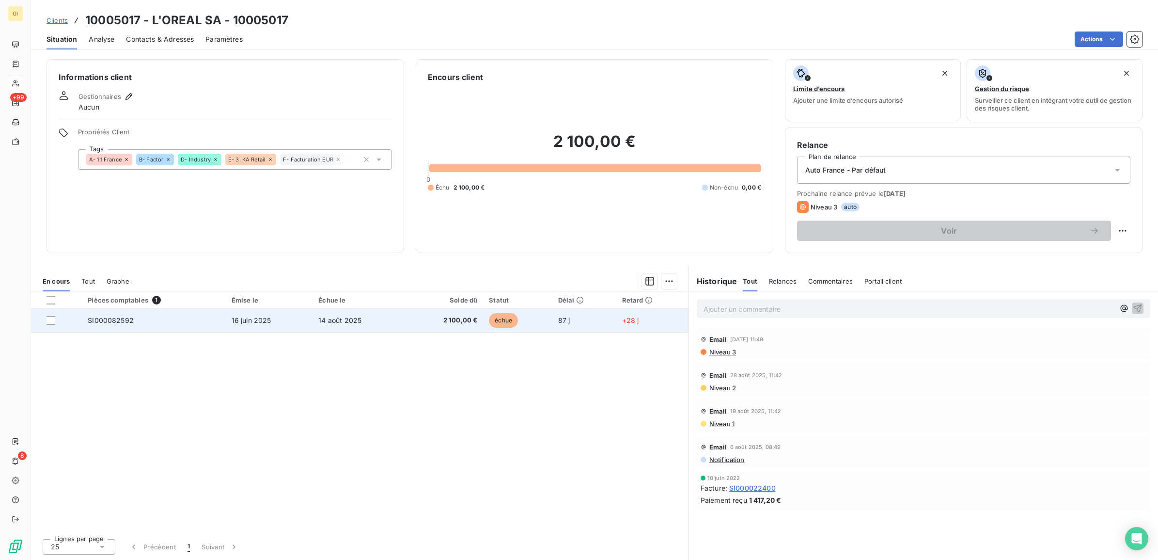
click at [251, 316] on span "16 juin 2025" at bounding box center [252, 320] width 40 height 8
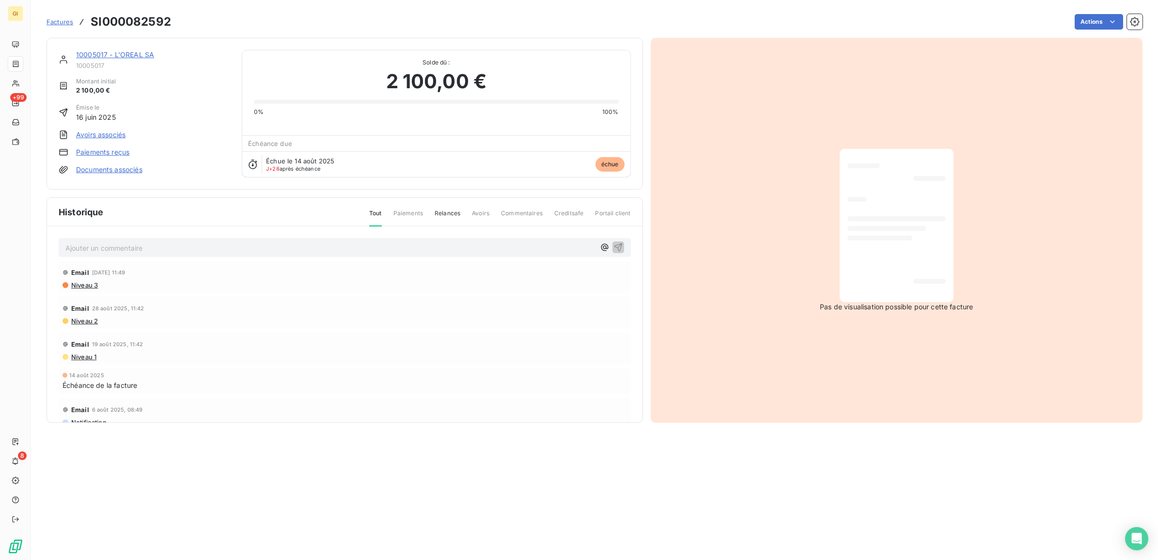
click at [157, 248] on p "Ajouter un commentaire ﻿" at bounding box center [330, 248] width 530 height 12
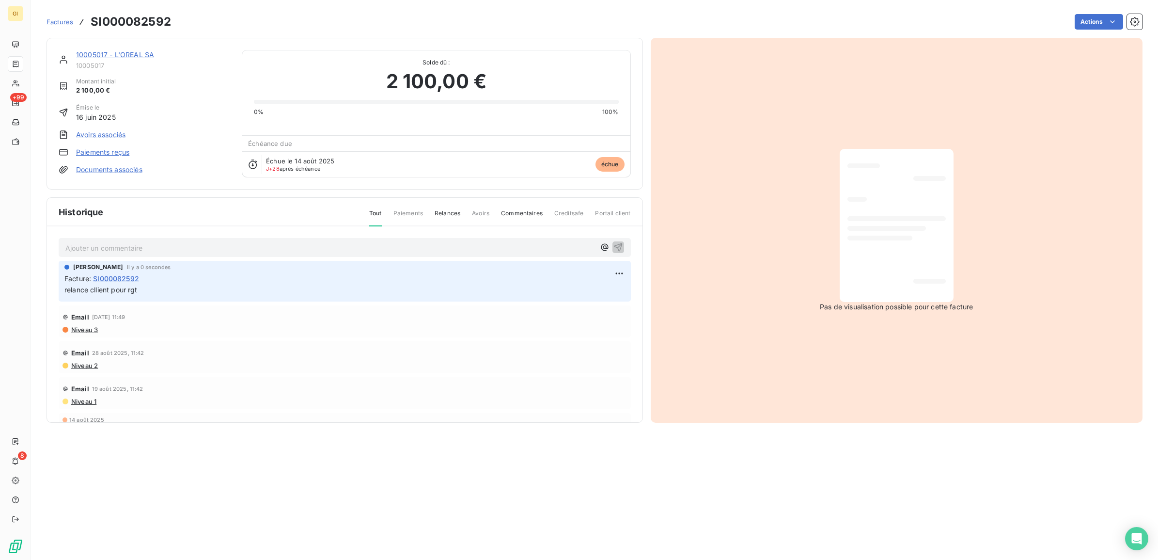
click at [129, 22] on h3 "SI000082592" at bounding box center [131, 21] width 80 height 17
copy h3 "SI000082592"
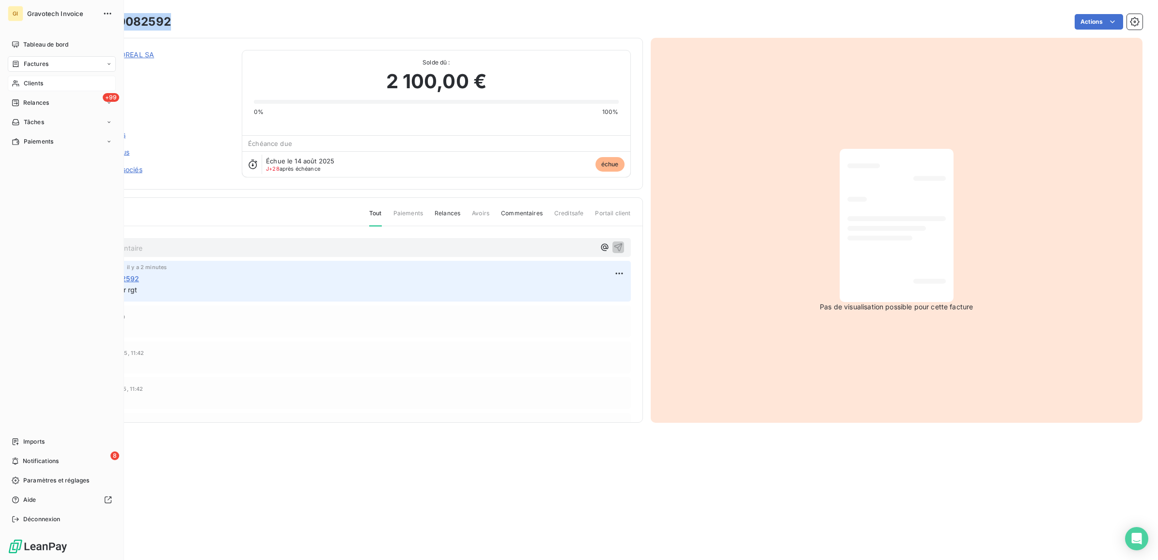
click at [26, 76] on div "Clients" at bounding box center [62, 84] width 108 height 16
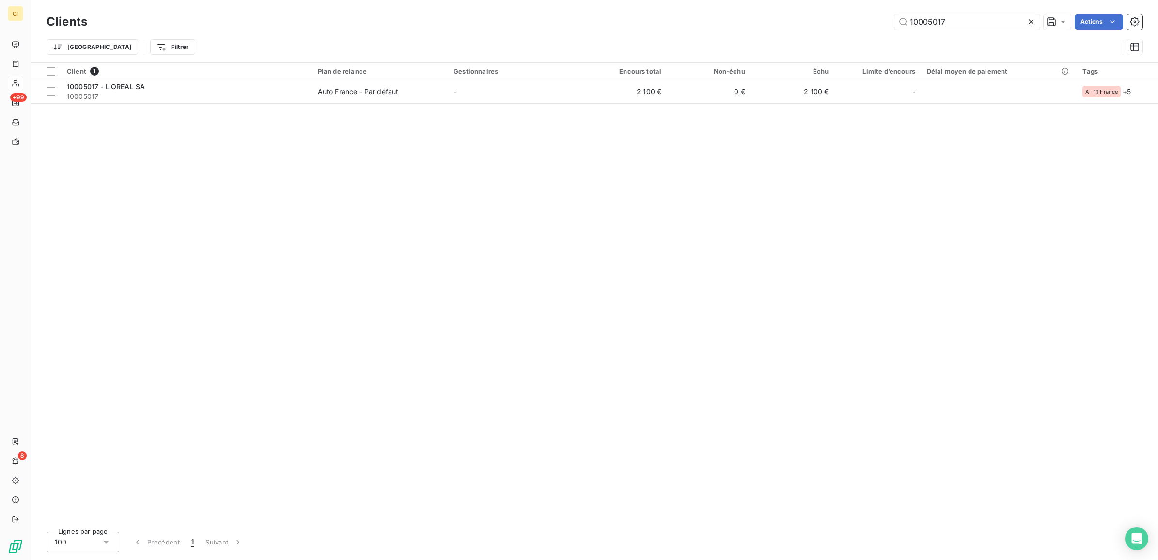
drag, startPoint x: 951, startPoint y: 20, endPoint x: 714, endPoint y: 35, distance: 237.4
click at [734, 36] on div "Clients 10005017 Actions Trier Filtrer" at bounding box center [595, 37] width 1096 height 50
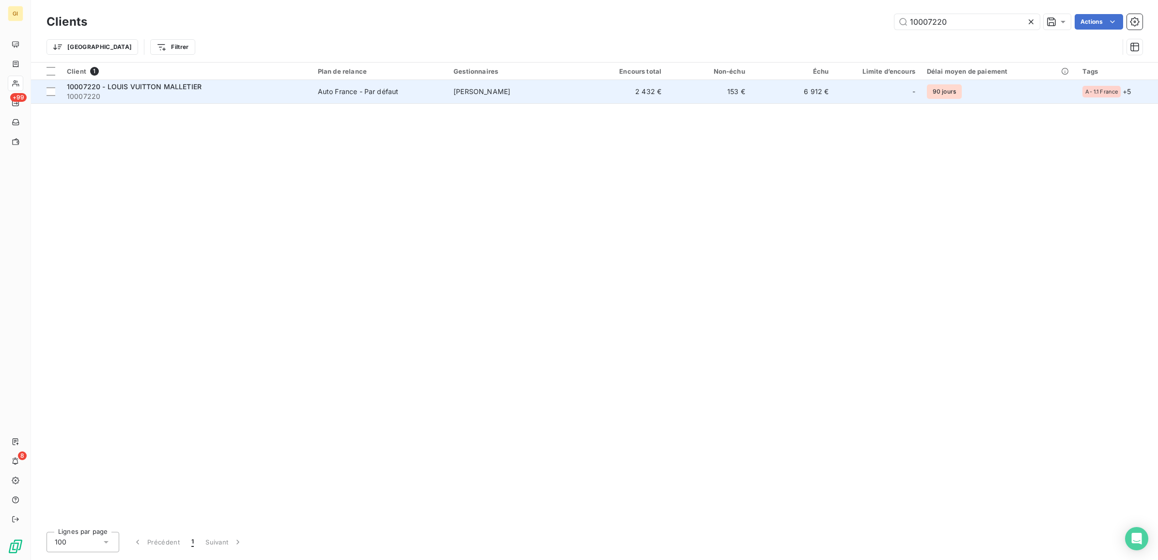
type input "10007220"
click at [316, 87] on td "Auto France - Par défaut" at bounding box center [380, 91] width 136 height 23
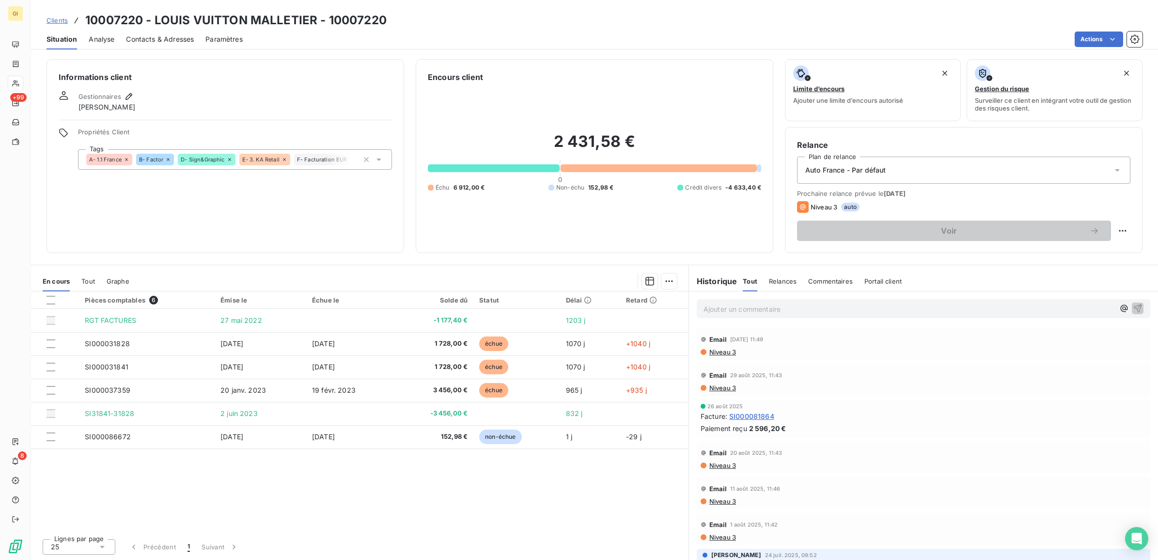
click at [162, 41] on span "Contacts & Adresses" at bounding box center [160, 39] width 68 height 10
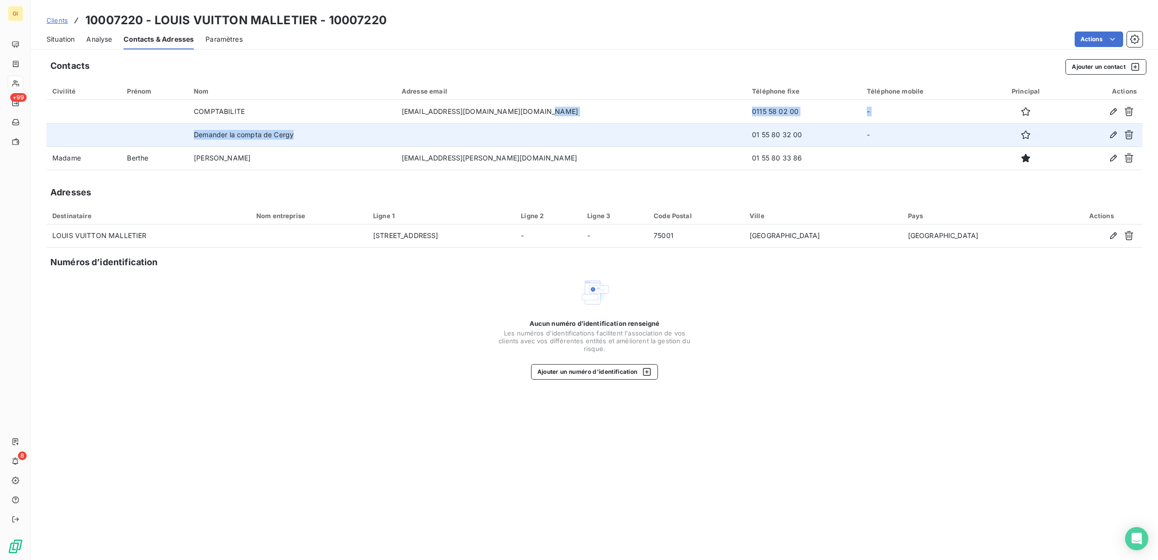
drag, startPoint x: 567, startPoint y: 114, endPoint x: 413, endPoint y: 125, distance: 154.9
click at [413, 125] on tbody "COMPTABILITE [EMAIL_ADDRESS][DOMAIN_NAME][DOMAIN_NAME] 0115 58 02 00 - Demander…" at bounding box center [595, 135] width 1096 height 70
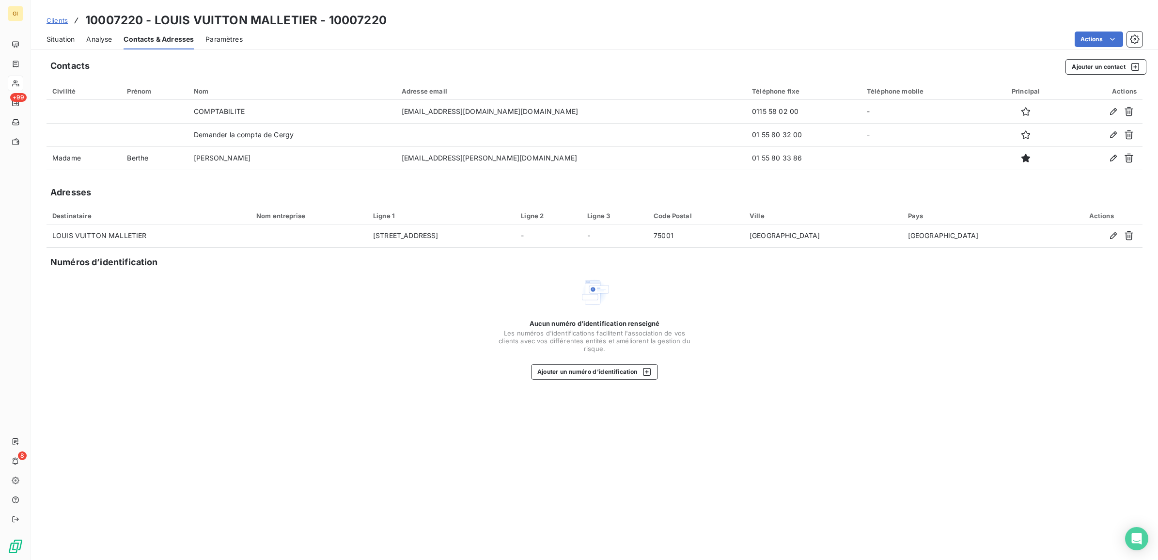
click at [543, 45] on div "Actions" at bounding box center [698, 39] width 888 height 16
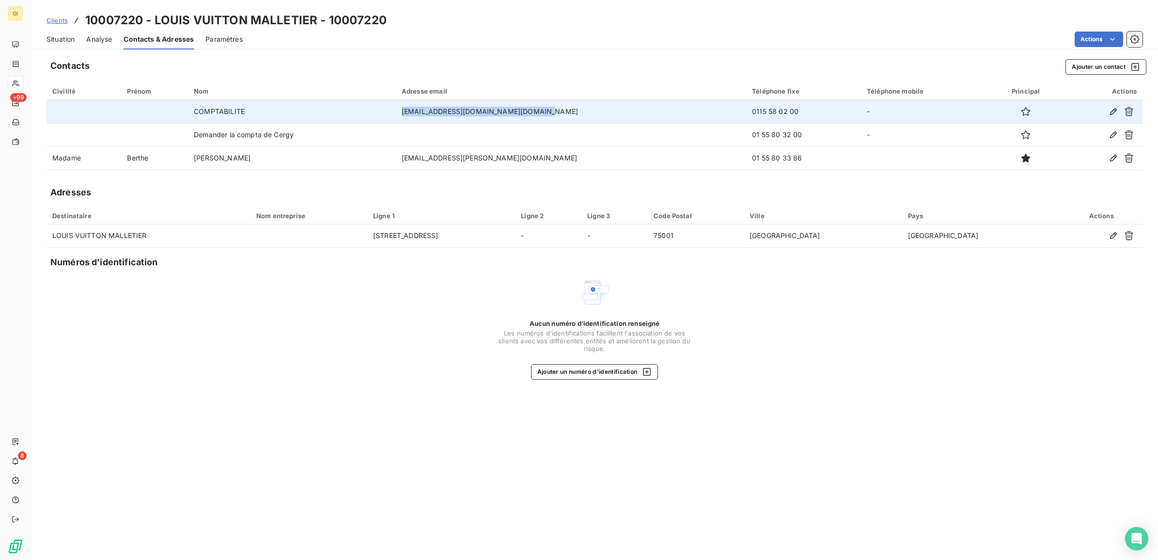
drag, startPoint x: 567, startPoint y: 109, endPoint x: 438, endPoint y: 113, distance: 129.9
click at [438, 113] on td "[EMAIL_ADDRESS][DOMAIN_NAME][DOMAIN_NAME]" at bounding box center [571, 111] width 350 height 23
copy td "[EMAIL_ADDRESS][DOMAIN_NAME][DOMAIN_NAME]"
